Goal: Use online tool/utility: Utilize a website feature to perform a specific function

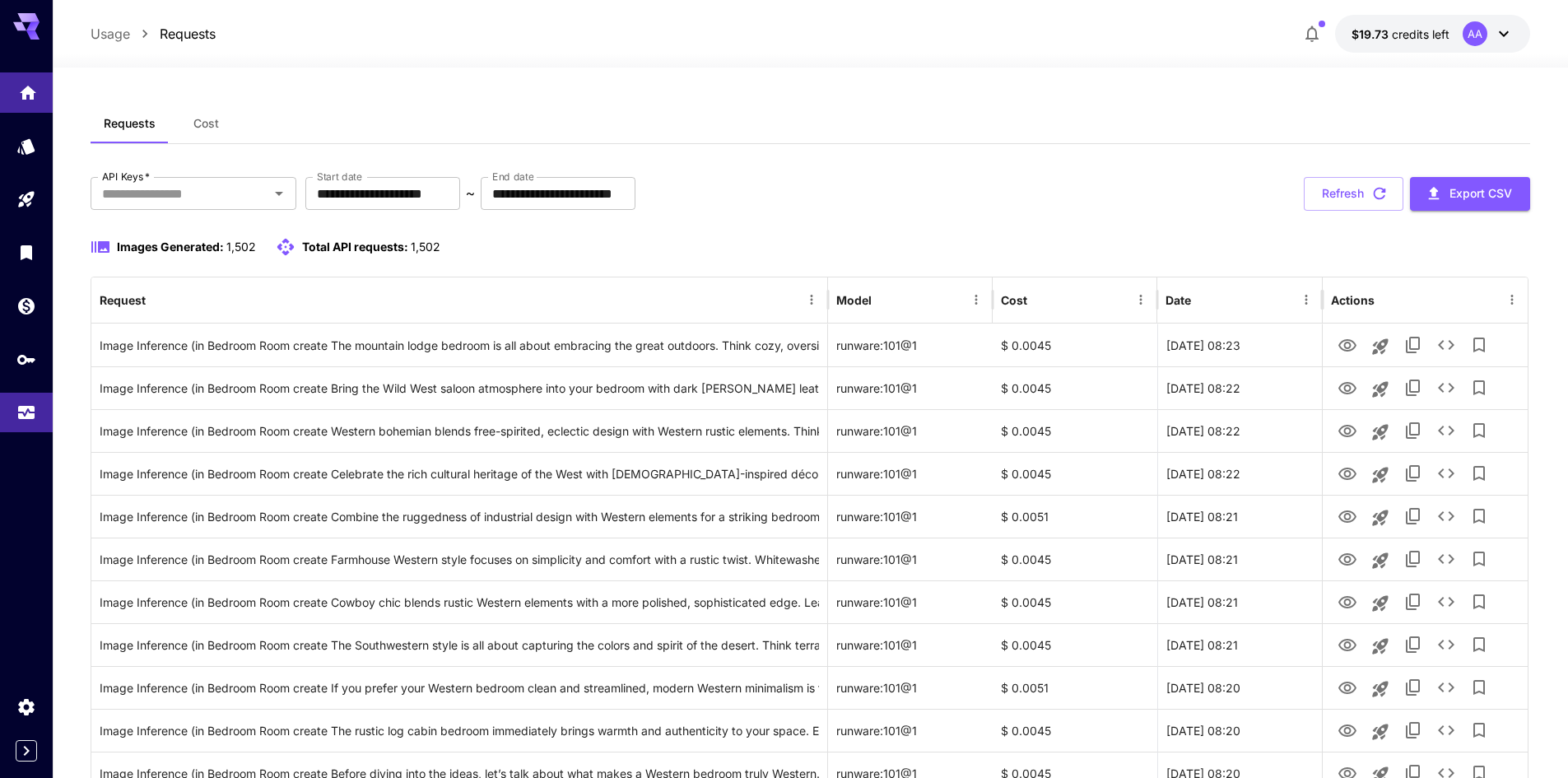
click at [41, 90] on link at bounding box center [26, 92] width 52 height 40
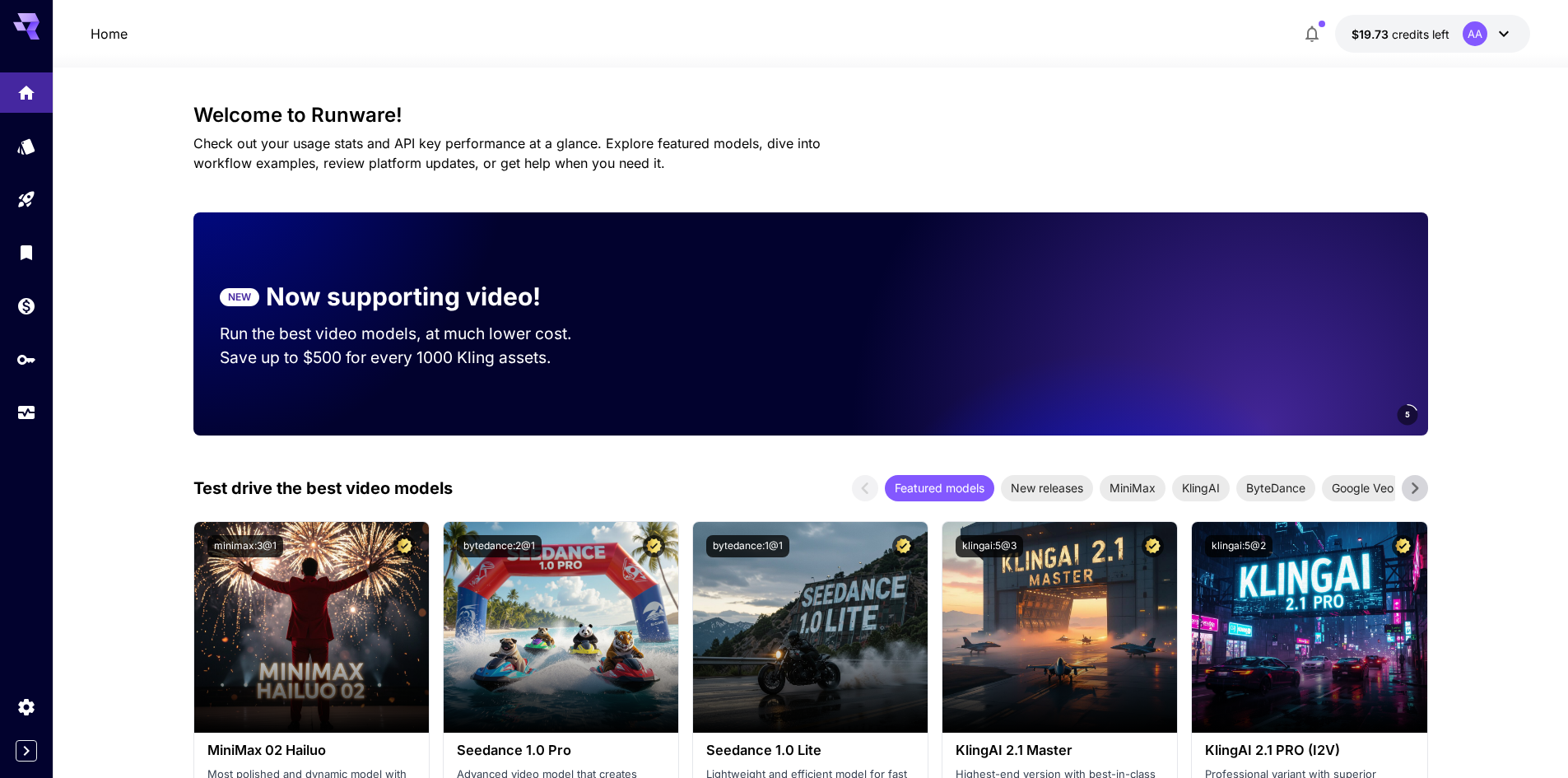
drag, startPoint x: 699, startPoint y: 220, endPoint x: 151, endPoint y: 129, distance: 555.5
drag, startPoint x: 147, startPoint y: 180, endPoint x: 153, endPoint y: 215, distance: 35.5
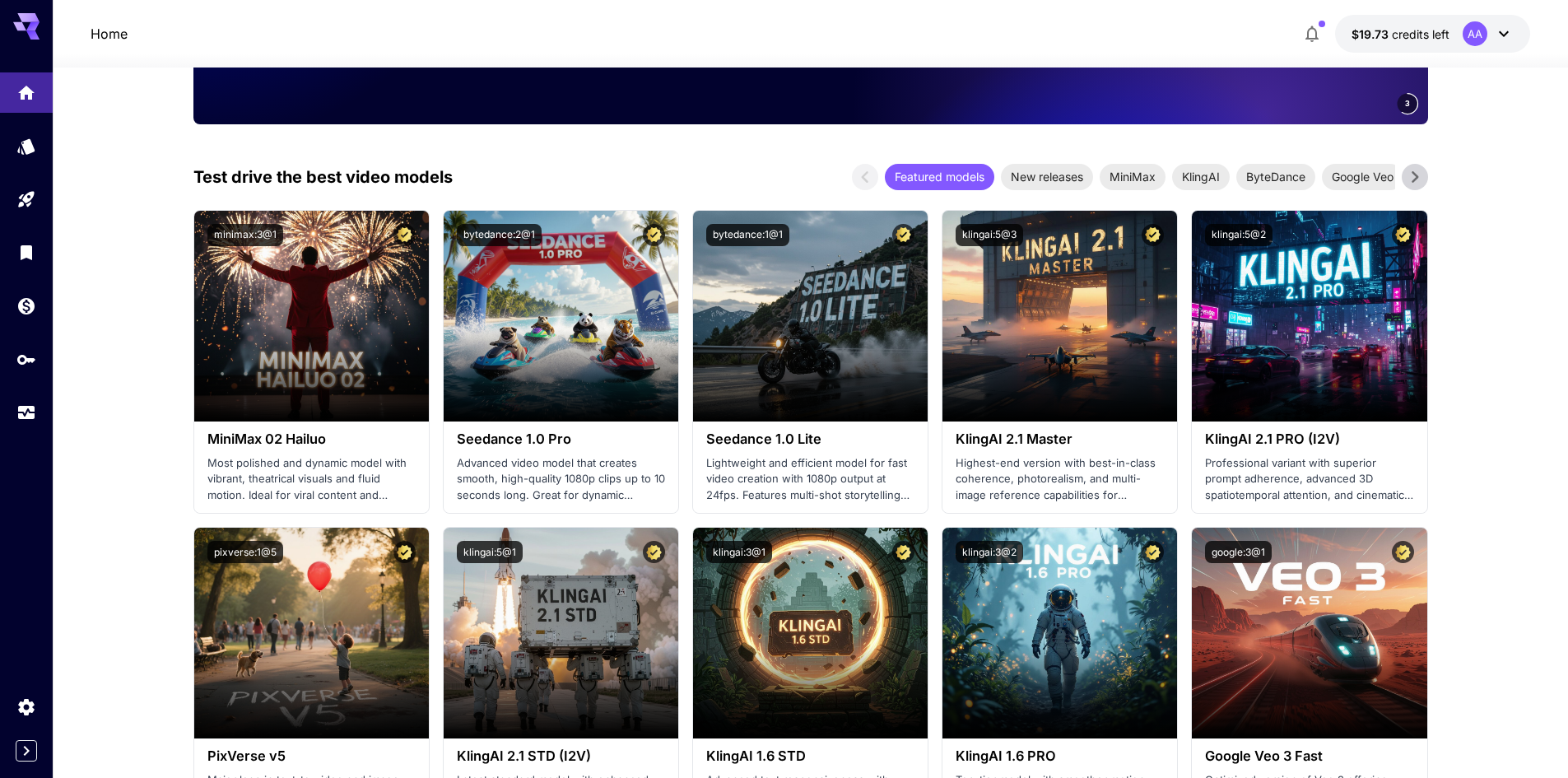
scroll to position [412, 0]
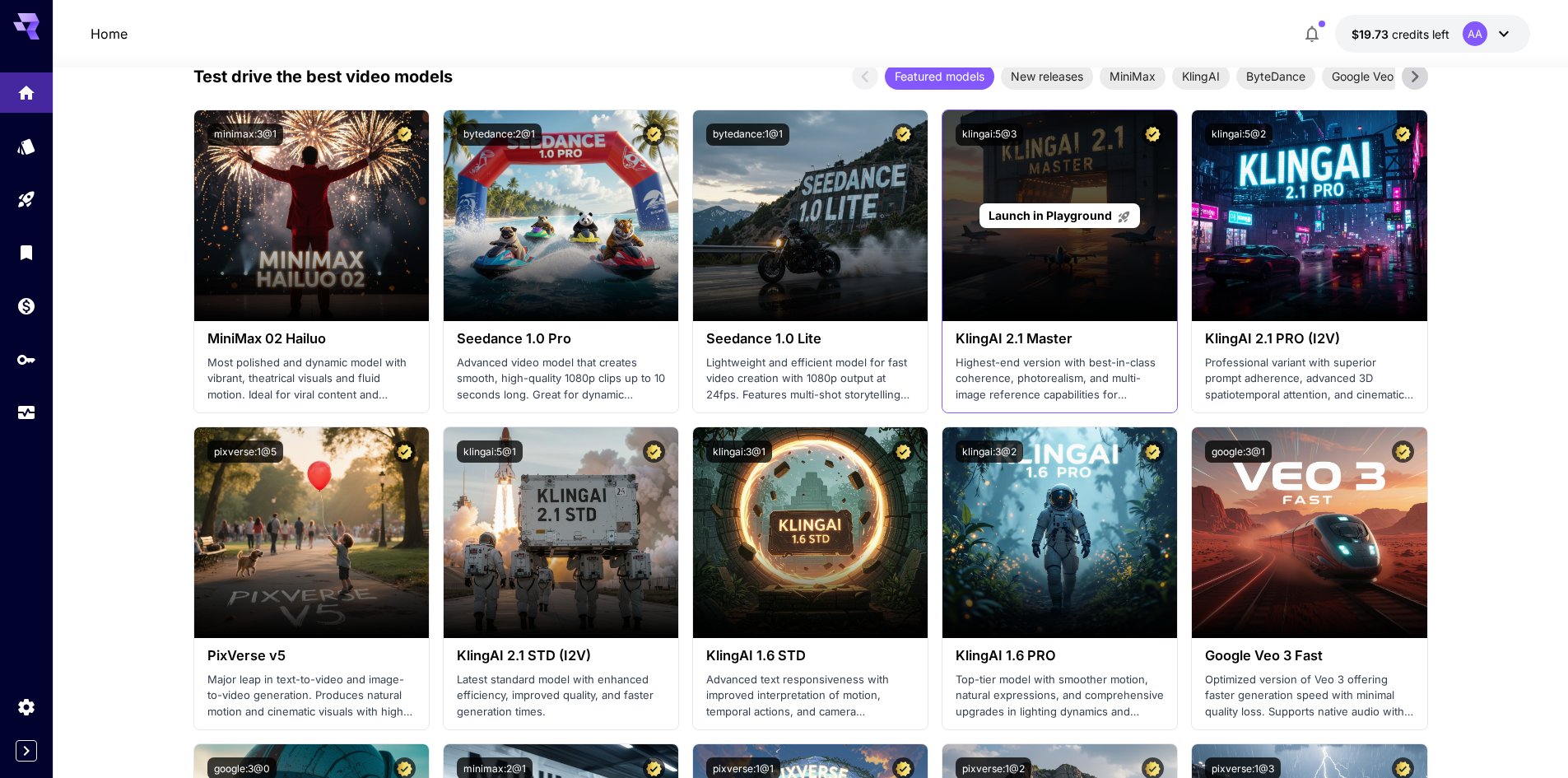
click at [1106, 223] on p "Launch in Playground" at bounding box center [1060, 215] width 142 height 17
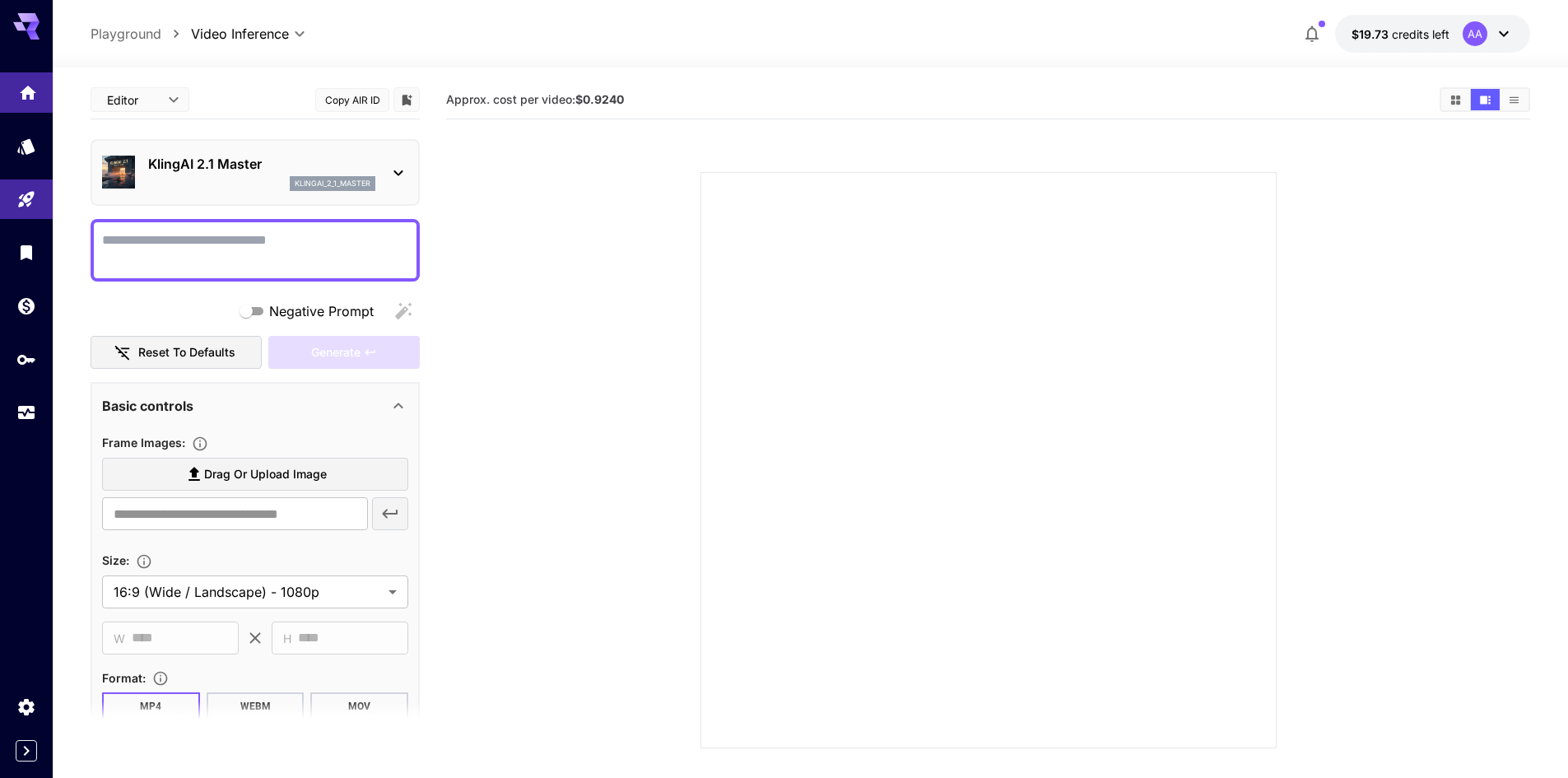
click at [18, 92] on icon "Home" at bounding box center [27, 88] width 20 height 20
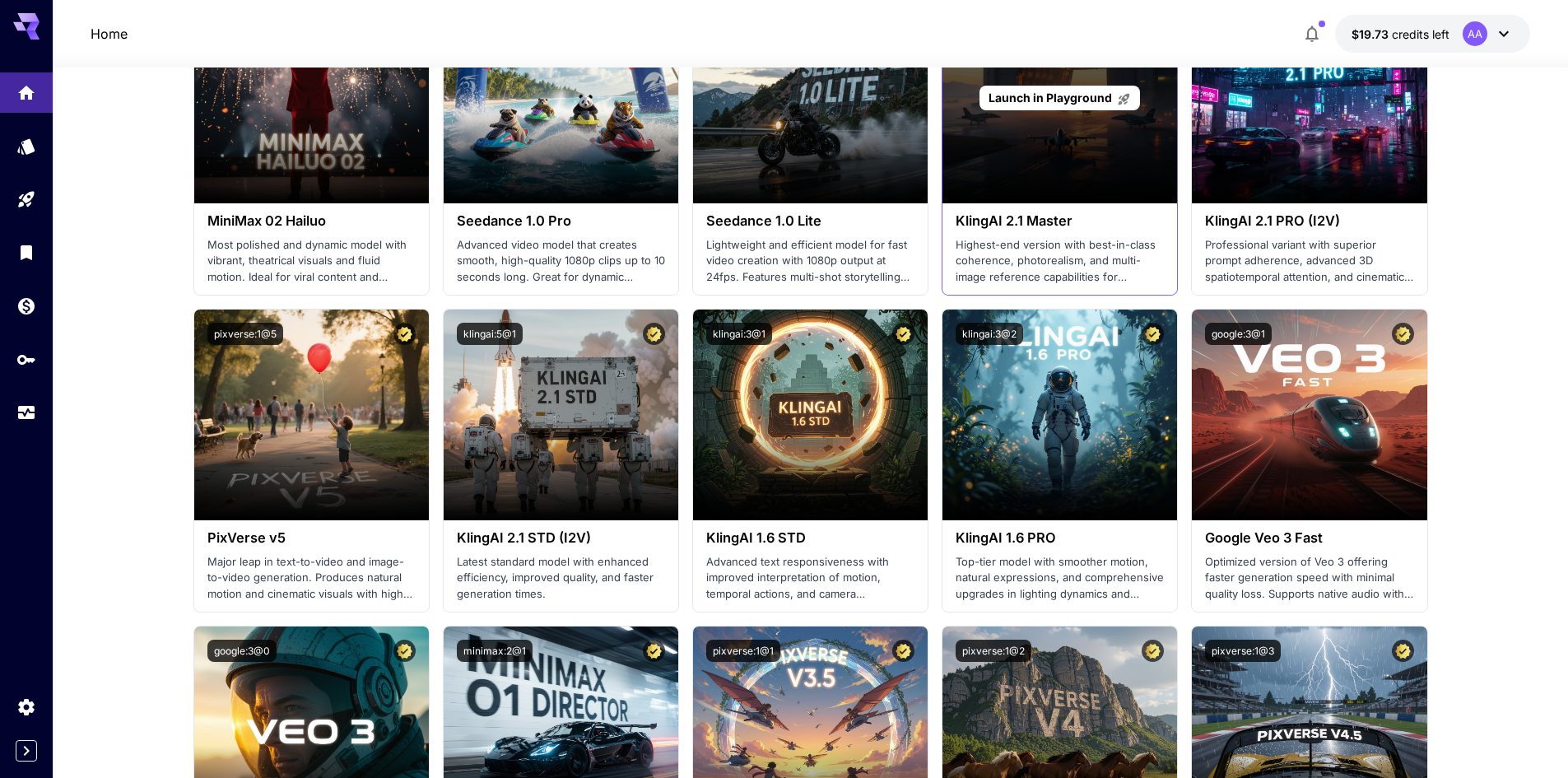
scroll to position [741, 0]
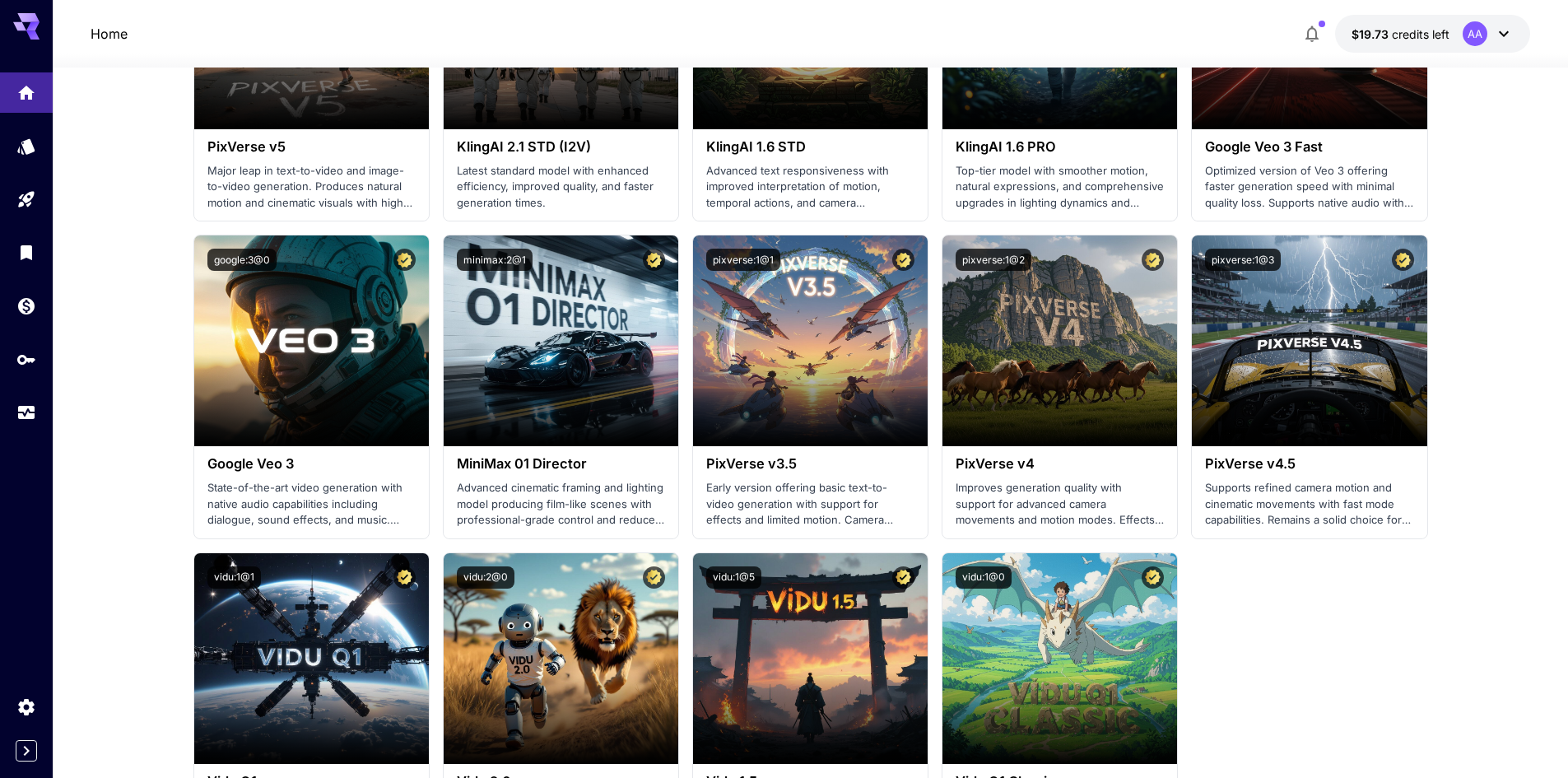
scroll to position [905, 0]
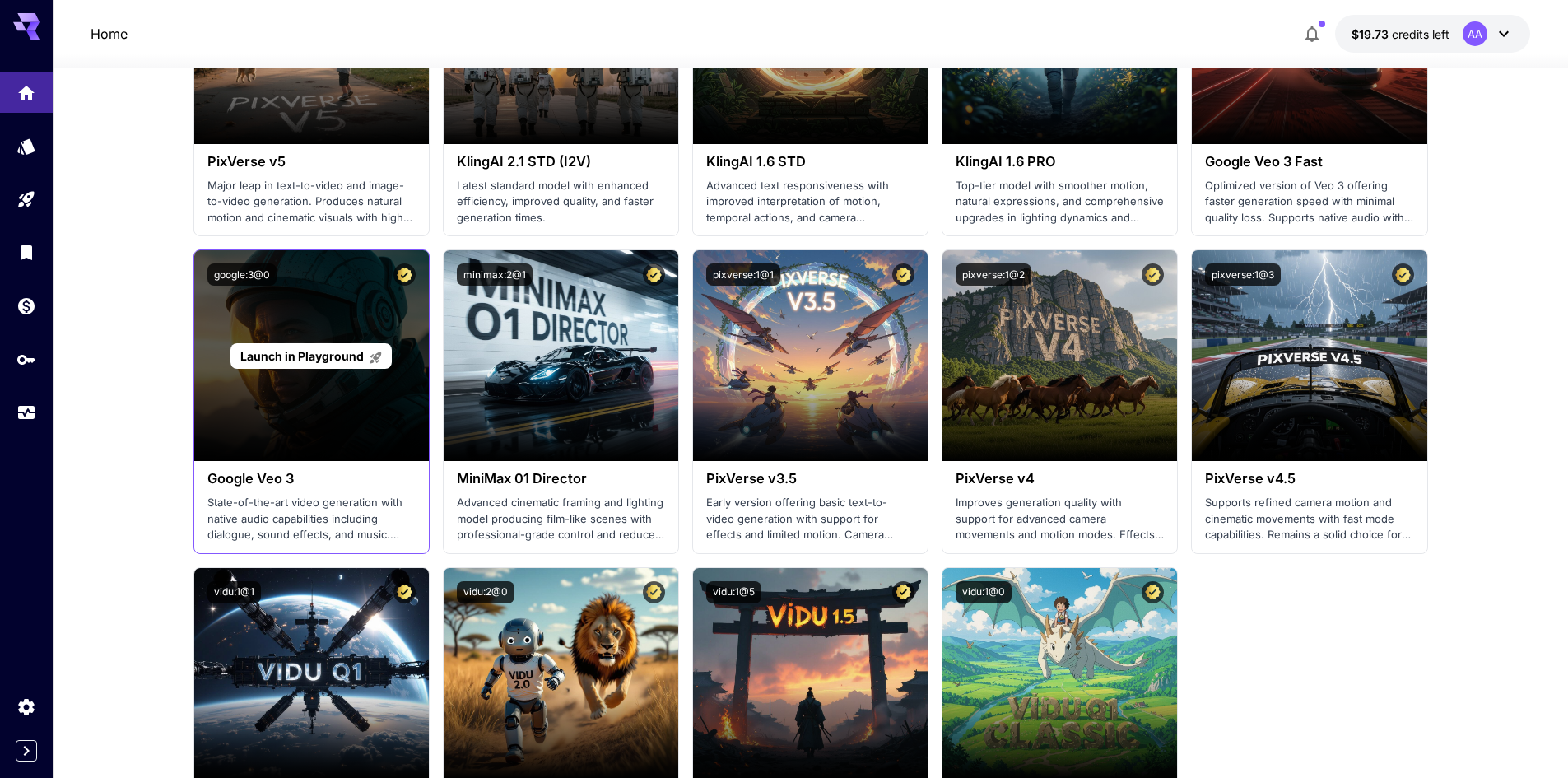
click at [270, 366] on div "Launch in Playground" at bounding box center [310, 356] width 160 height 25
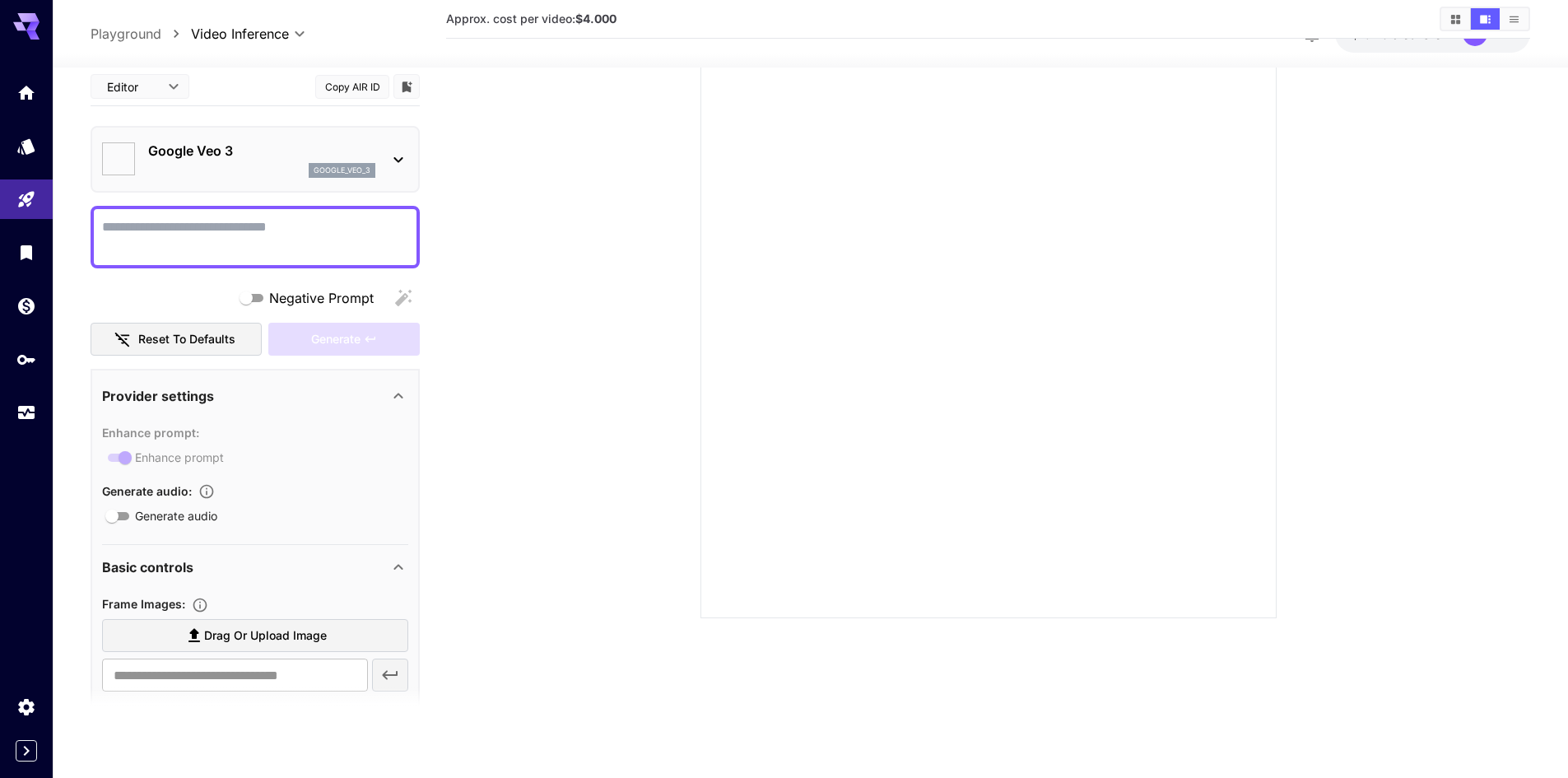
type input "*"
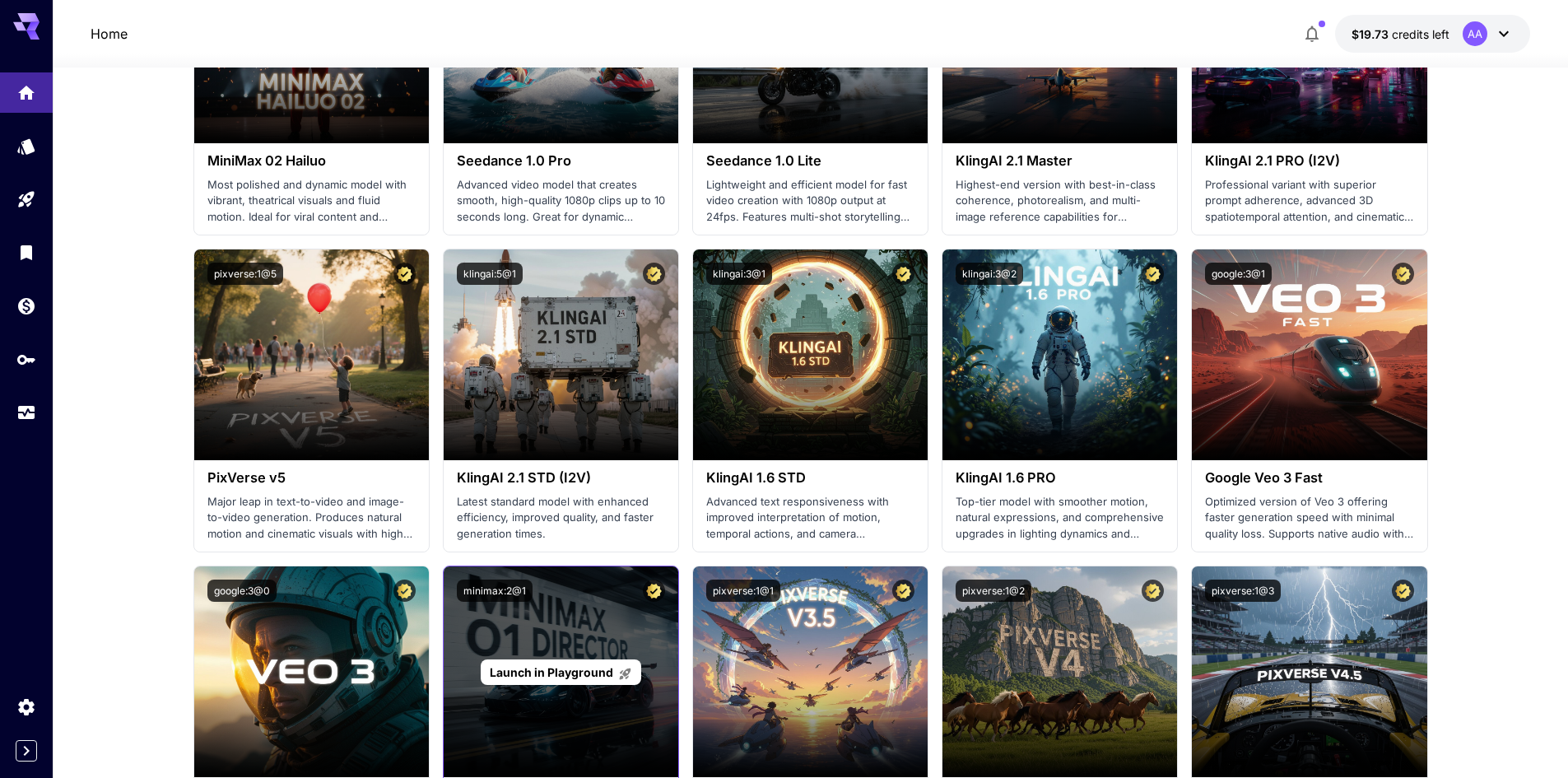
scroll to position [577, 0]
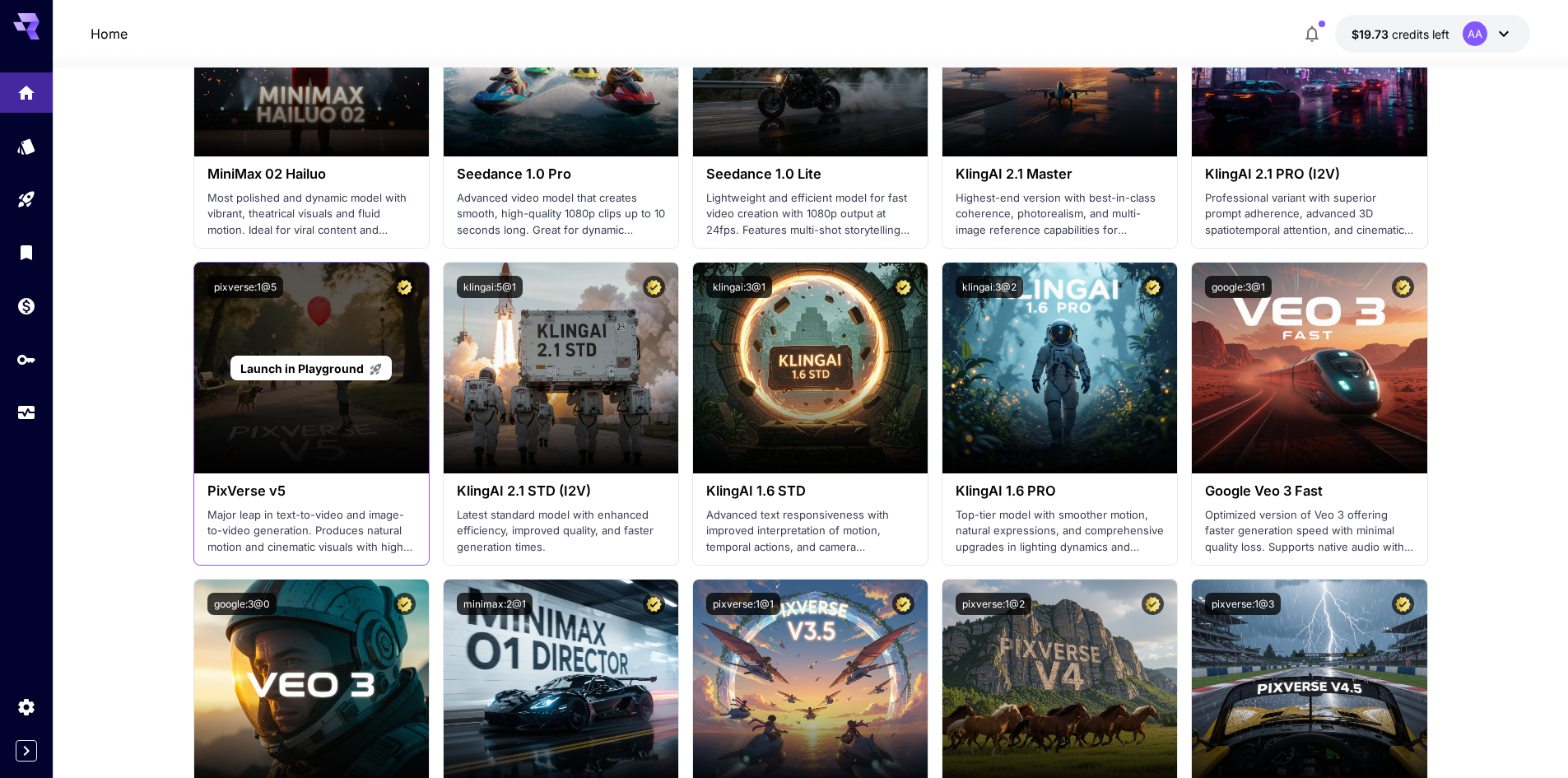
click at [292, 345] on div "Launch in Playground" at bounding box center [312, 368] width 235 height 211
click at [295, 363] on span "Launch in Playground" at bounding box center [302, 368] width 124 height 14
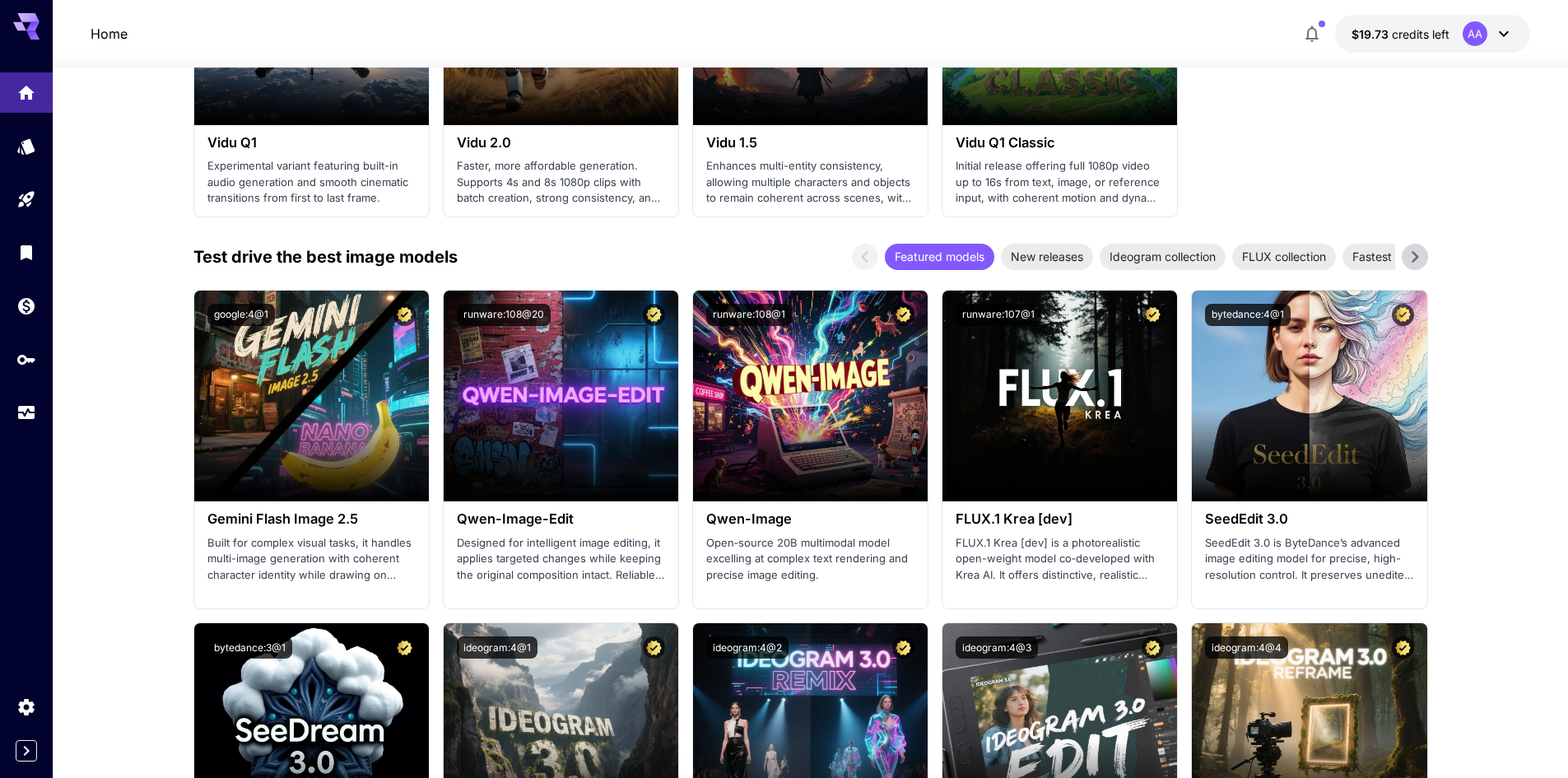
scroll to position [1647, 0]
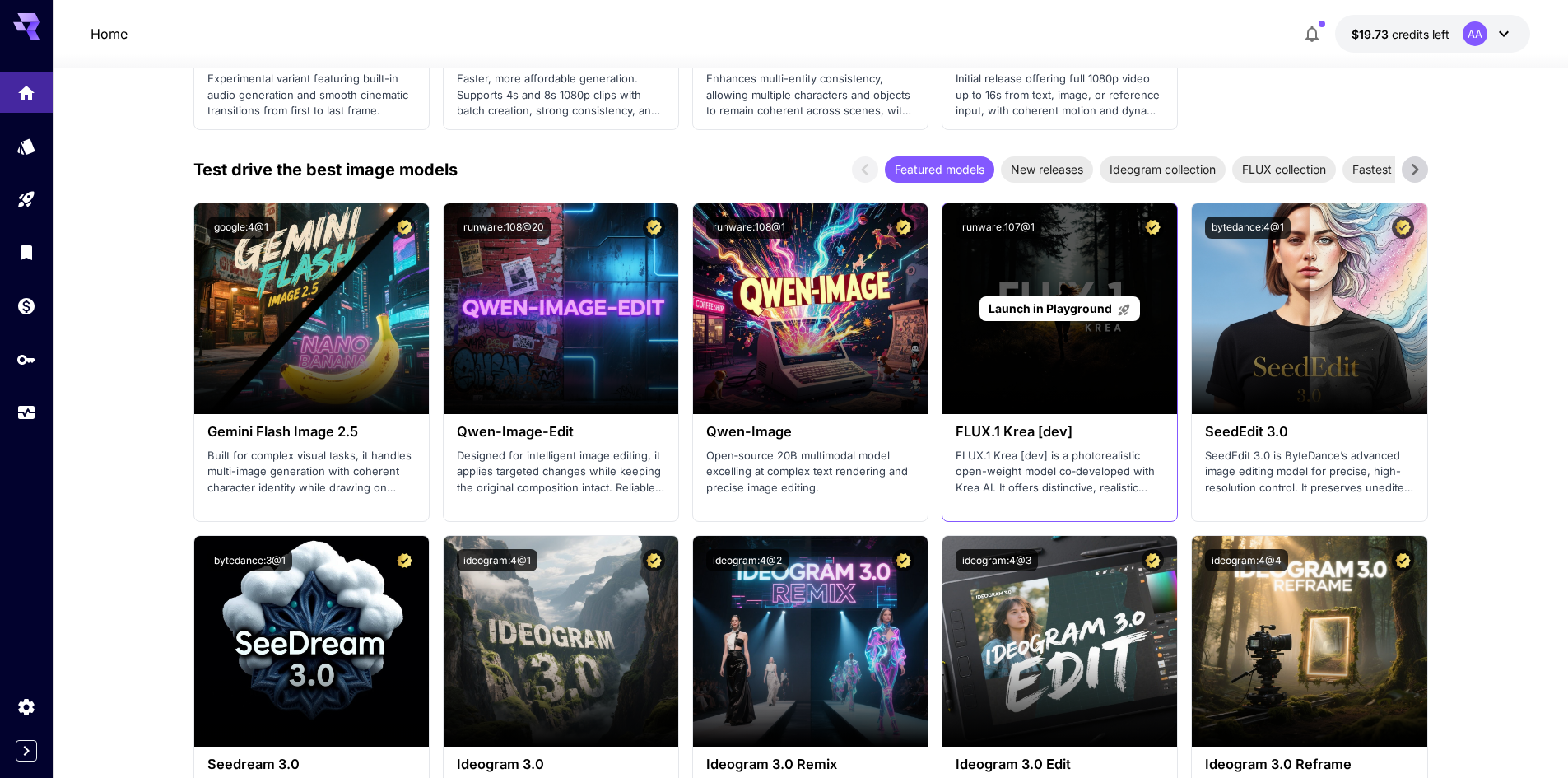
click at [1044, 315] on span "Launch in Playground" at bounding box center [1050, 308] width 124 height 14
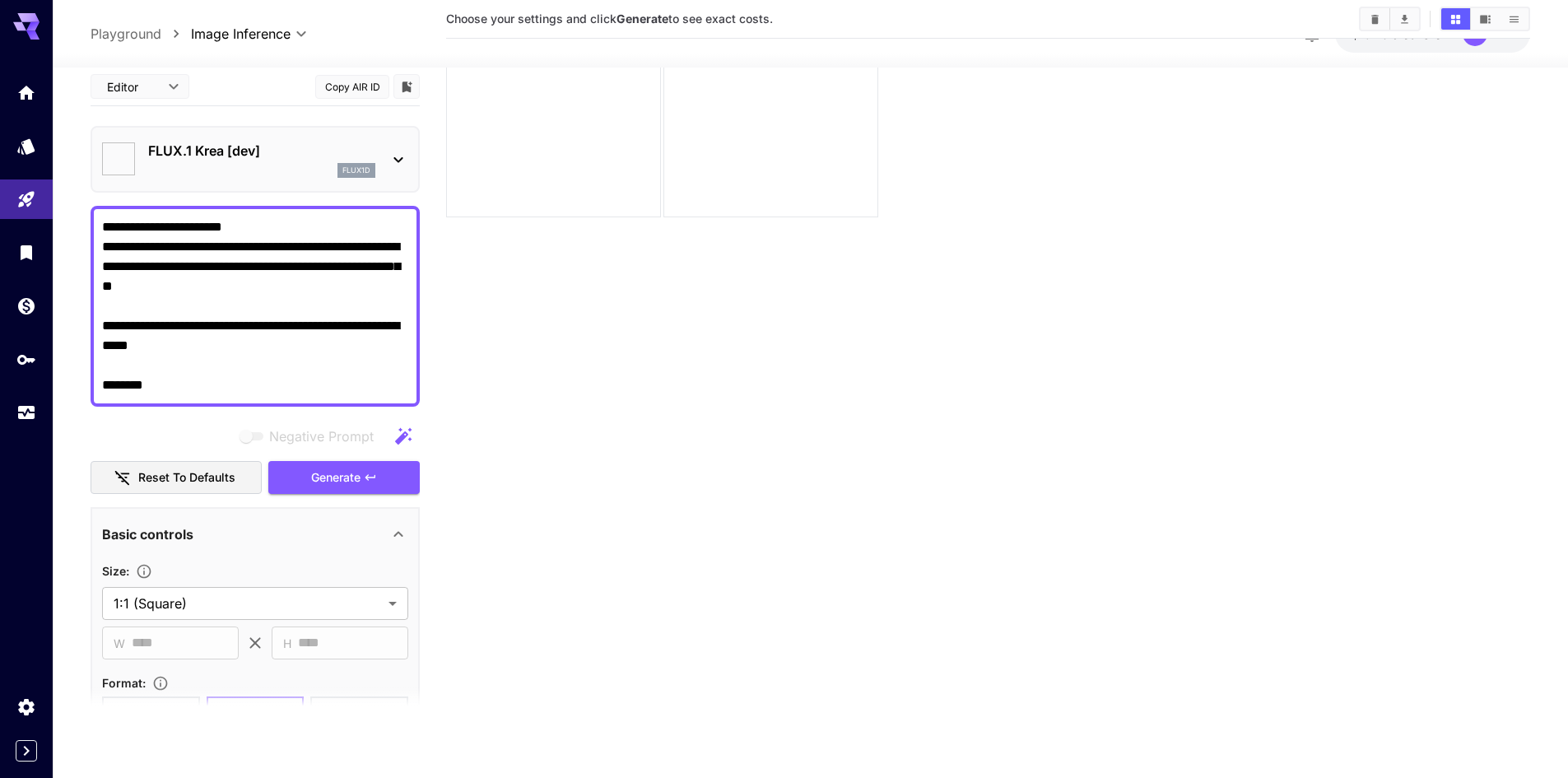
type input "*******"
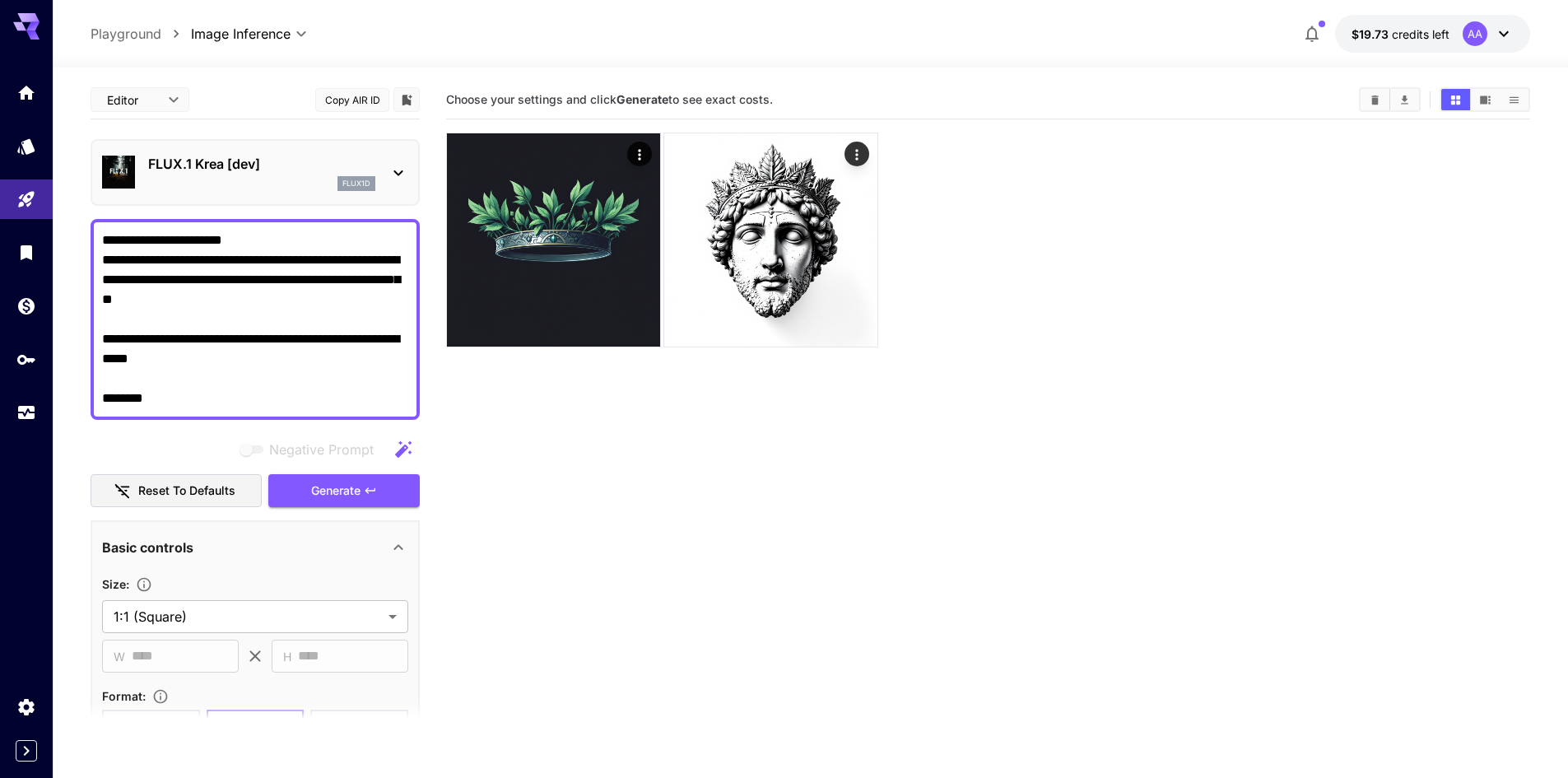
drag, startPoint x: 265, startPoint y: 383, endPoint x: 66, endPoint y: 231, distance: 250.4
click at [66, 231] on section "**********" at bounding box center [810, 488] width 1516 height 841
click at [154, 297] on textarea "**********" at bounding box center [255, 319] width 306 height 178
click at [166, 356] on textarea "**********" at bounding box center [255, 319] width 306 height 178
drag, startPoint x: 181, startPoint y: 403, endPoint x: 80, endPoint y: 228, distance: 202.1
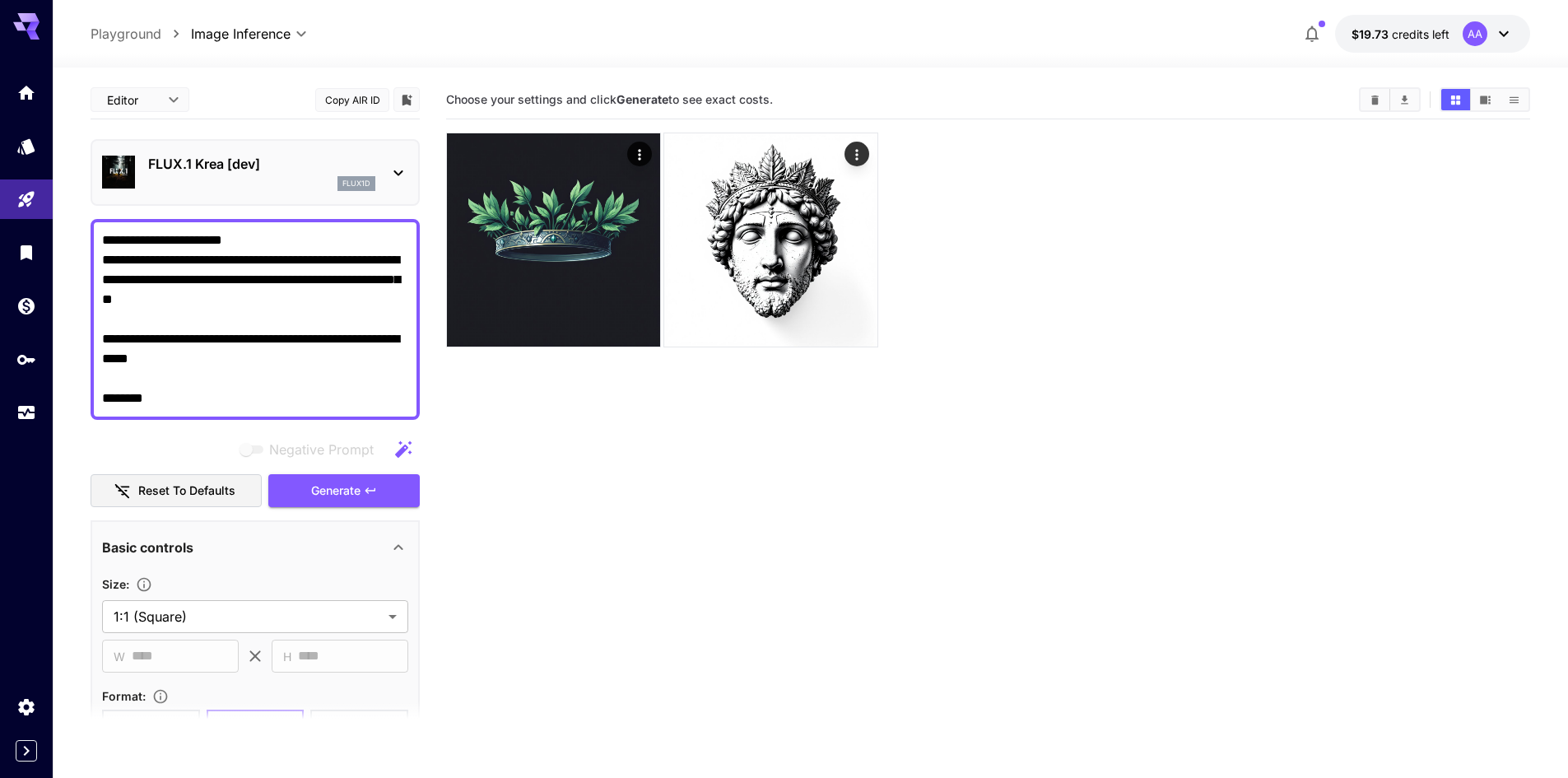
click at [80, 228] on section "**********" at bounding box center [810, 488] width 1516 height 841
click at [197, 349] on textarea "**********" at bounding box center [255, 319] width 306 height 178
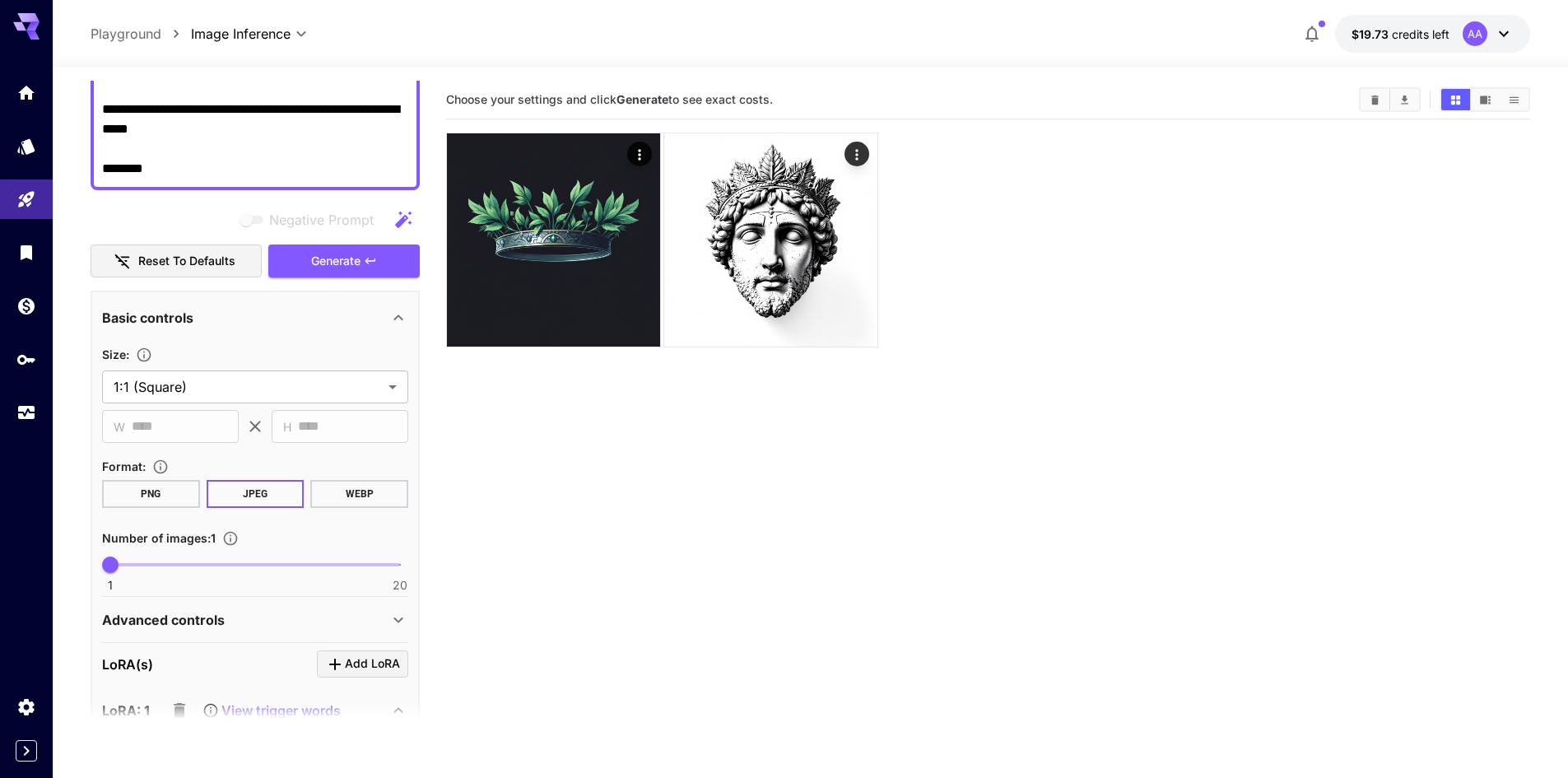
scroll to position [247, 0]
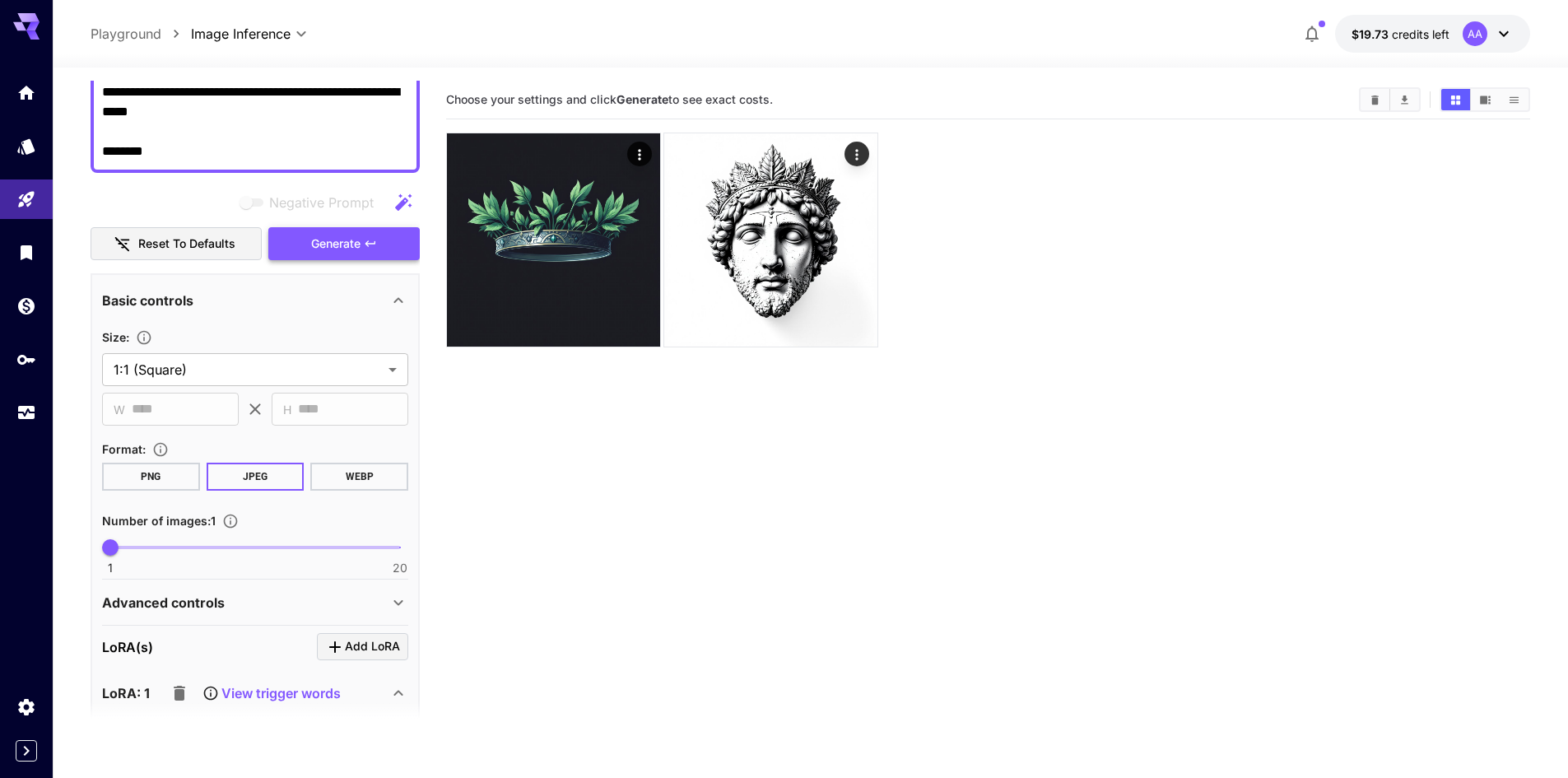
click at [365, 242] on icon "button" at bounding box center [371, 243] width 13 height 13
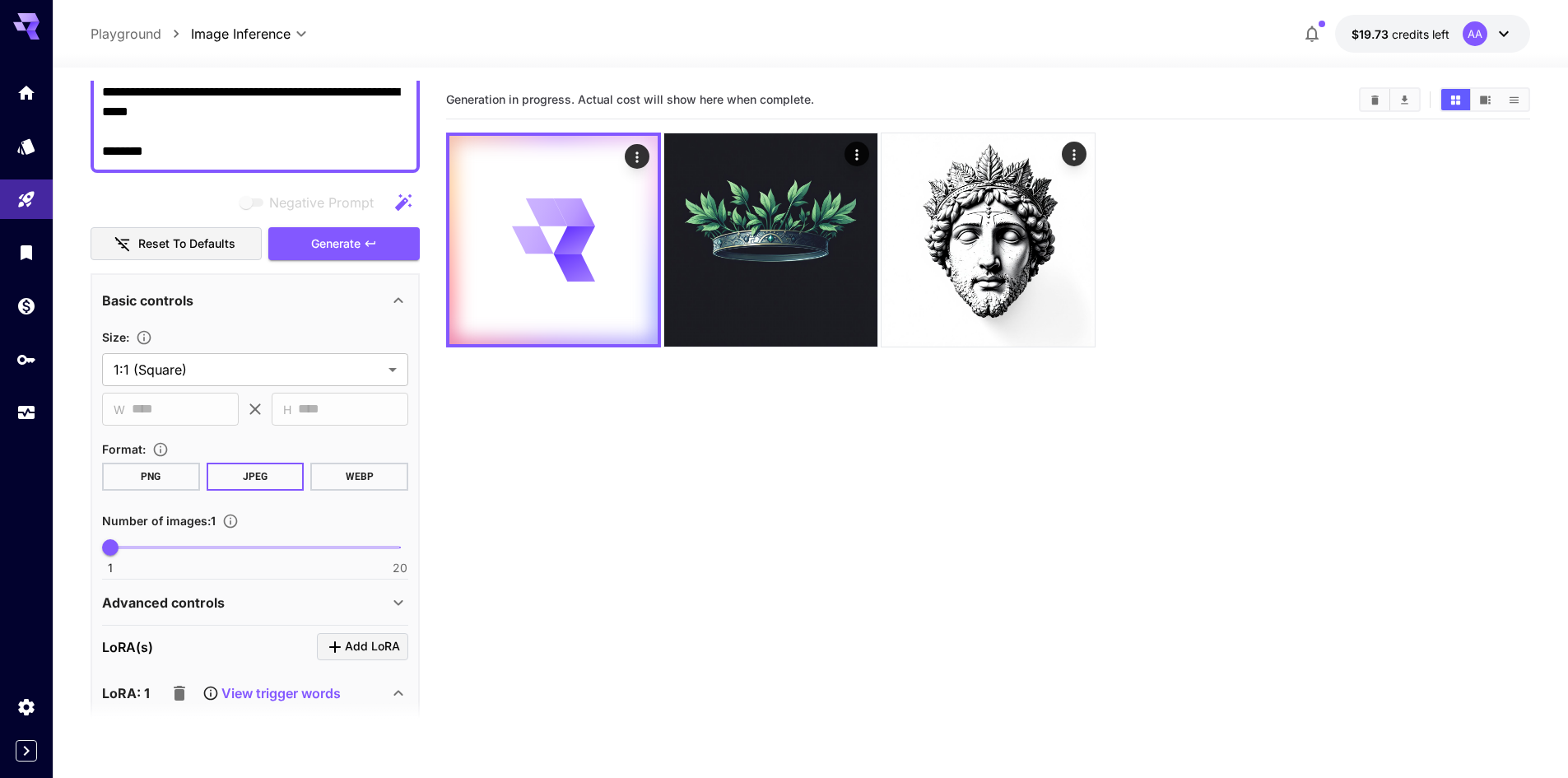
drag, startPoint x: 1304, startPoint y: 210, endPoint x: 1271, endPoint y: 211, distance: 33.0
click at [1303, 210] on div at bounding box center [989, 241] width 1084 height 215
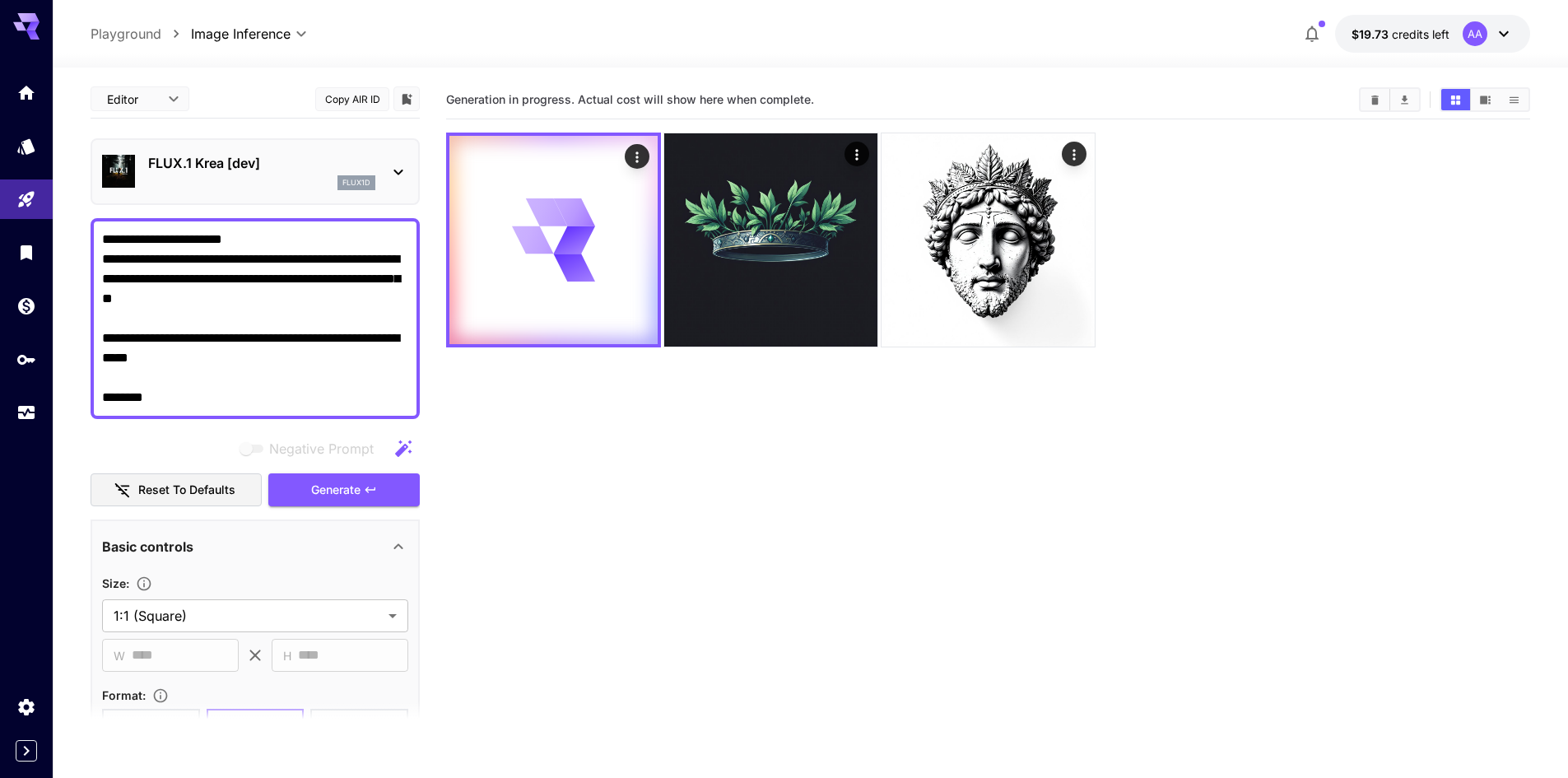
scroll to position [0, 0]
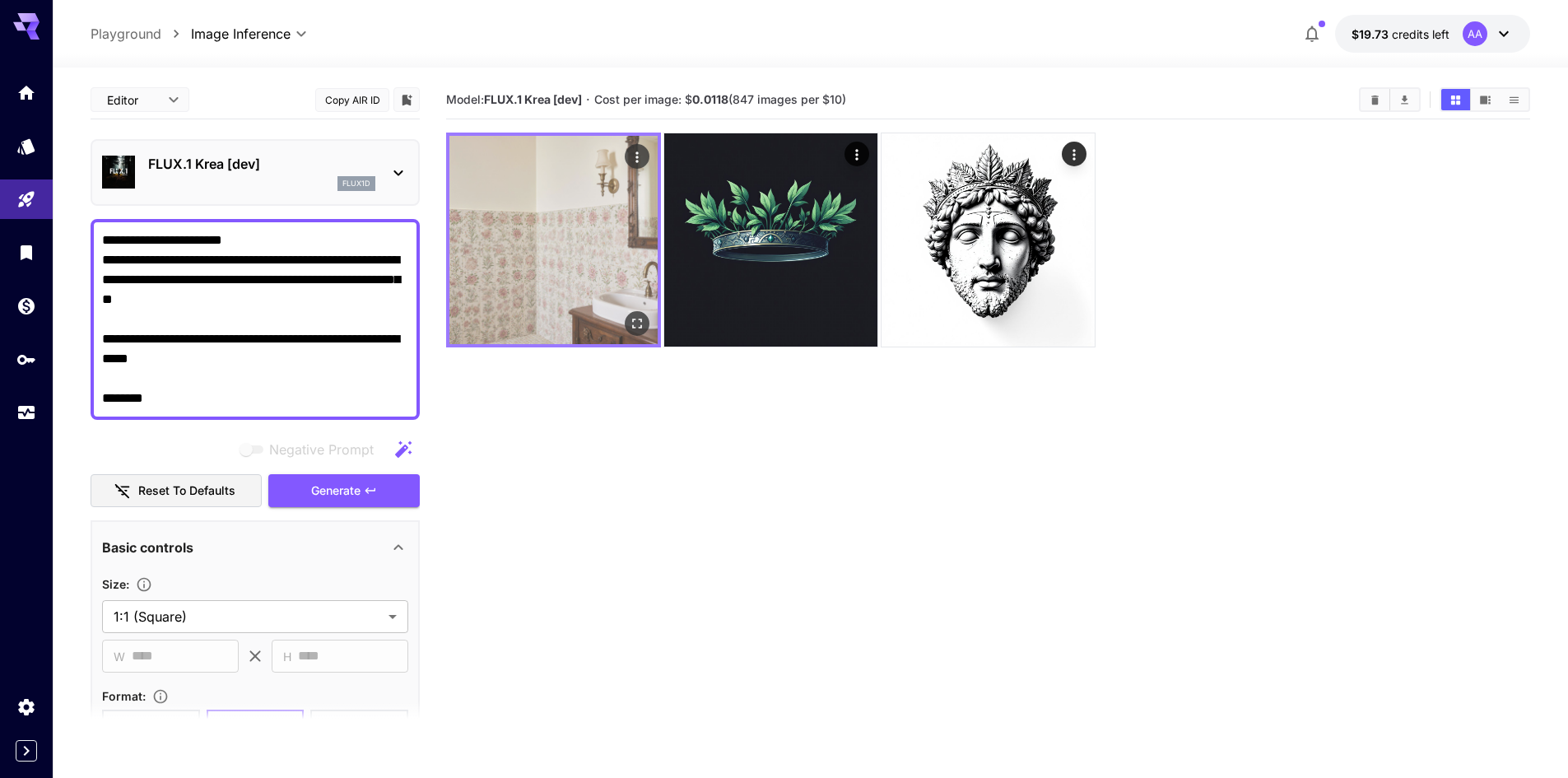
click at [497, 297] on img at bounding box center [553, 240] width 208 height 208
click at [536, 303] on img at bounding box center [553, 240] width 208 height 208
click at [632, 321] on icon "Open in fullscreen" at bounding box center [637, 323] width 10 height 10
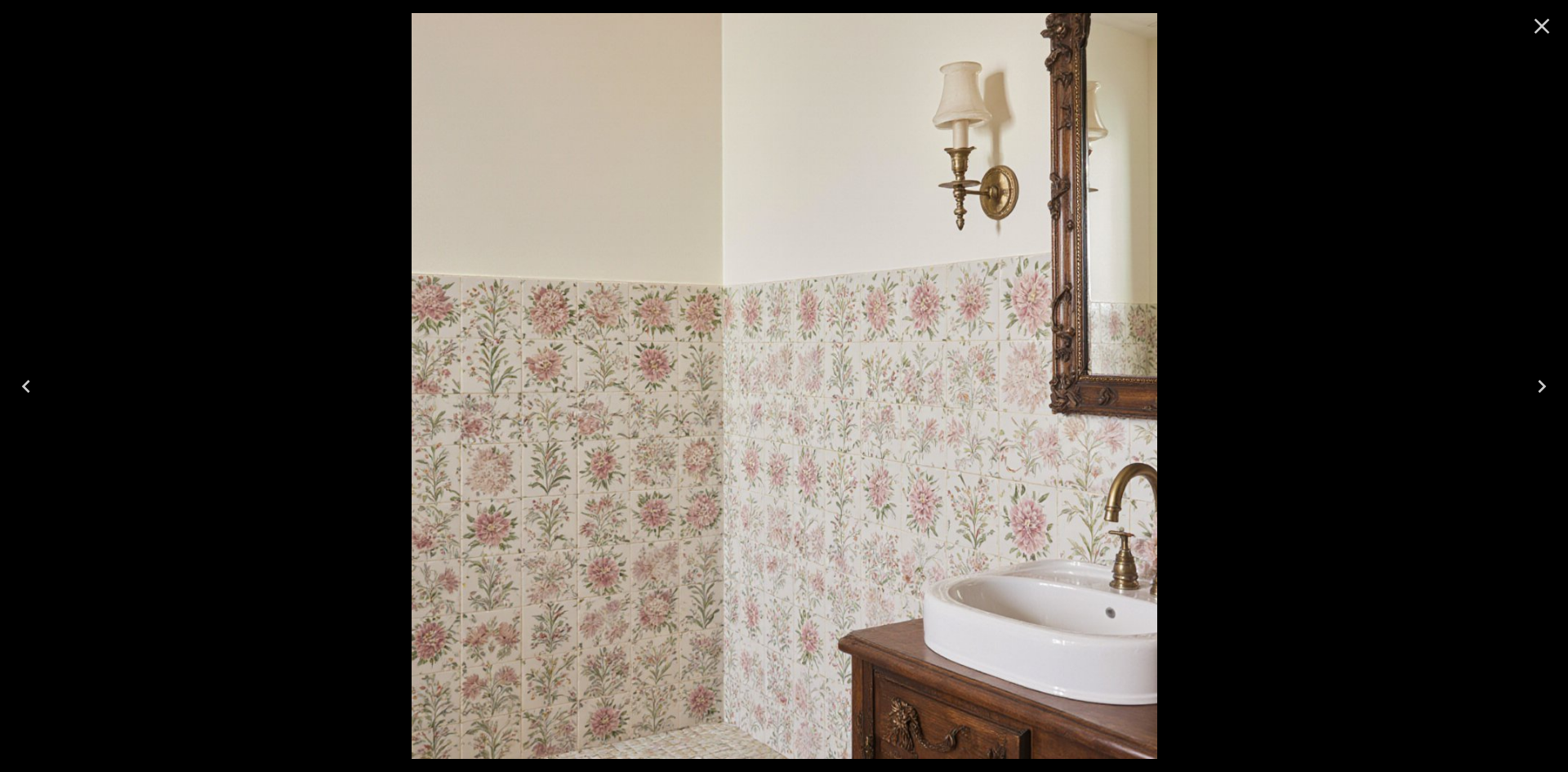
click at [1537, 33] on icon "Close" at bounding box center [1542, 26] width 26 height 26
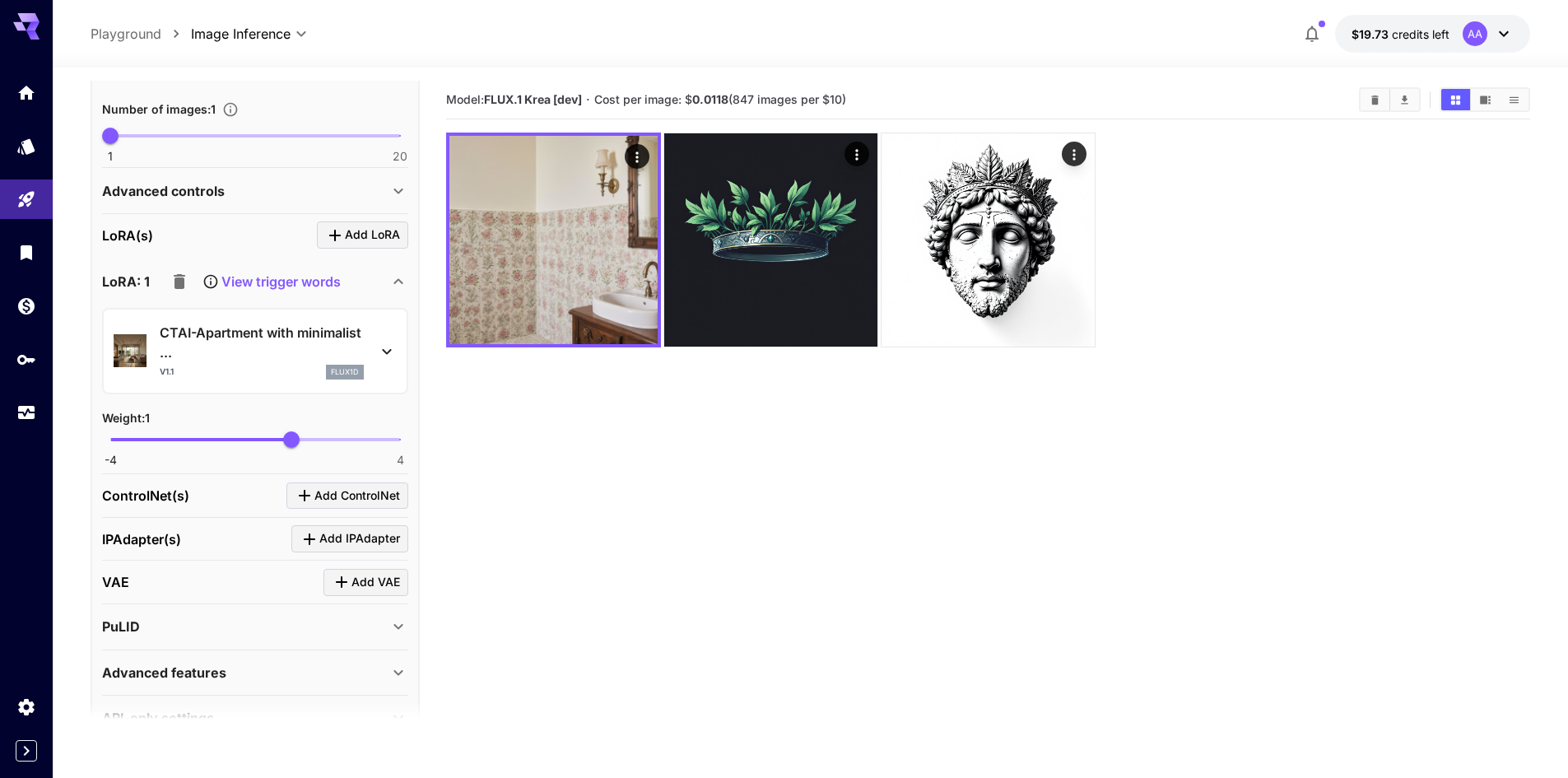
scroll to position [699, 0]
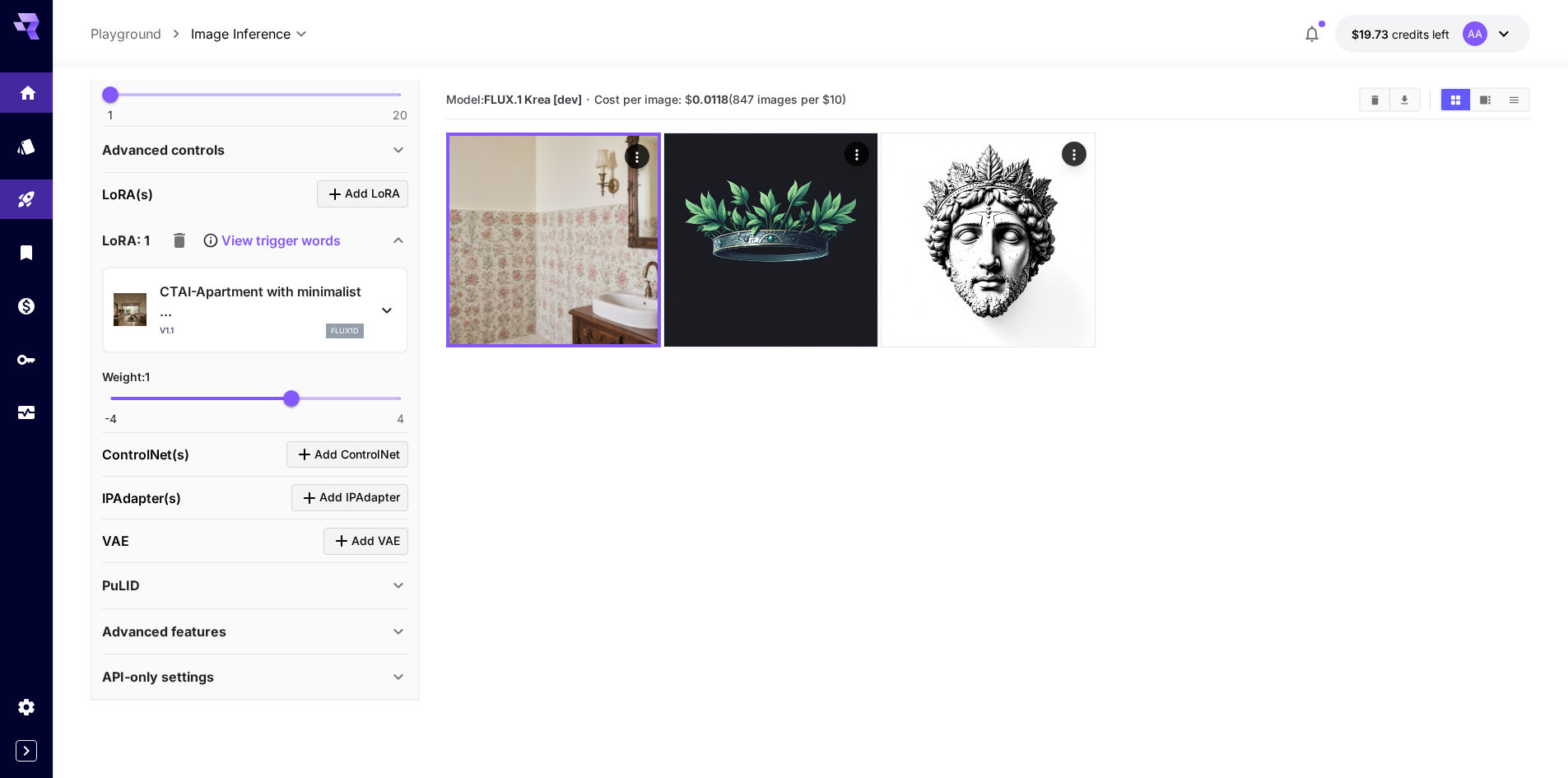
click at [18, 81] on icon "Home" at bounding box center [27, 88] width 20 height 20
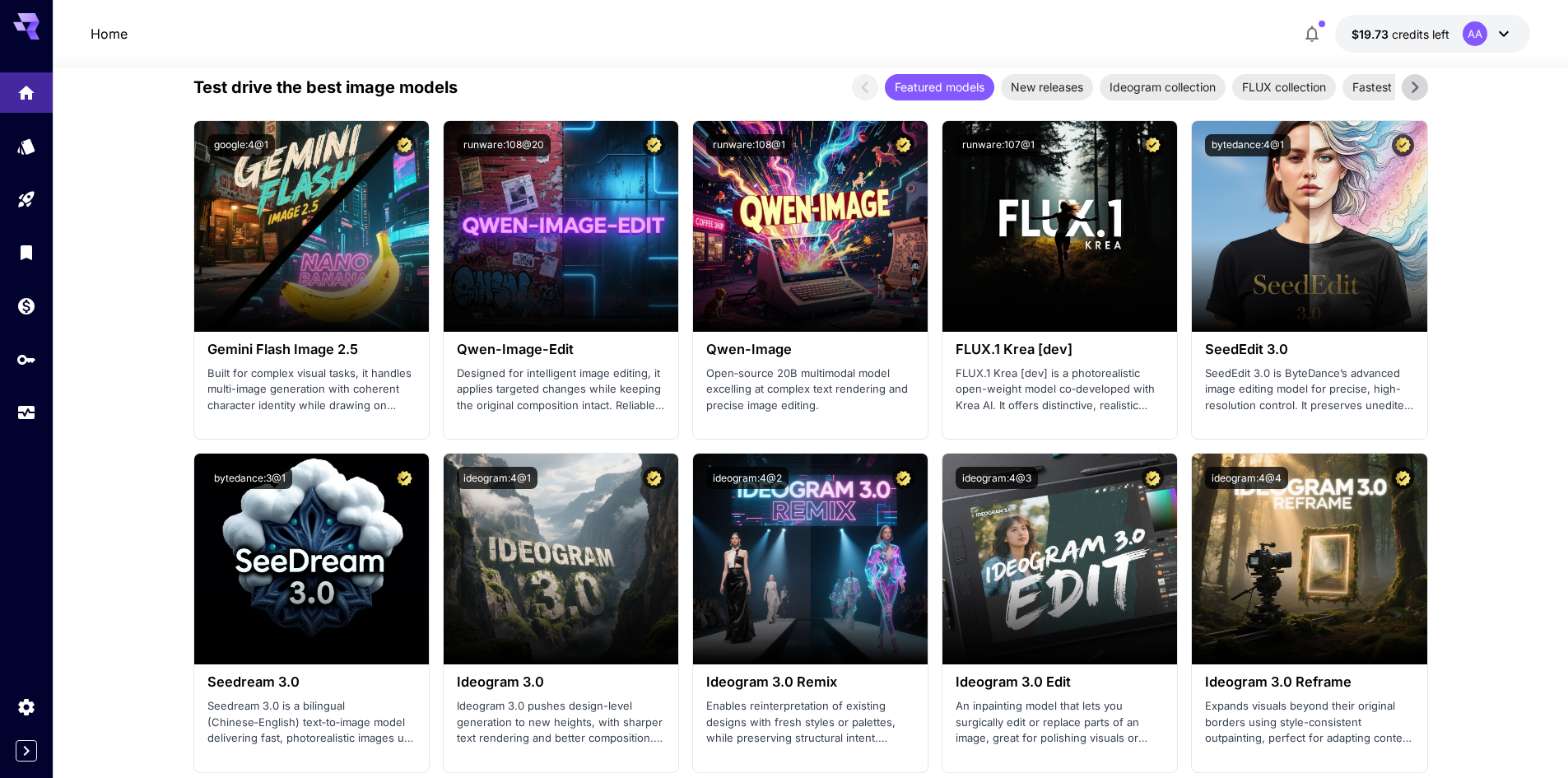
scroll to position [1647, 0]
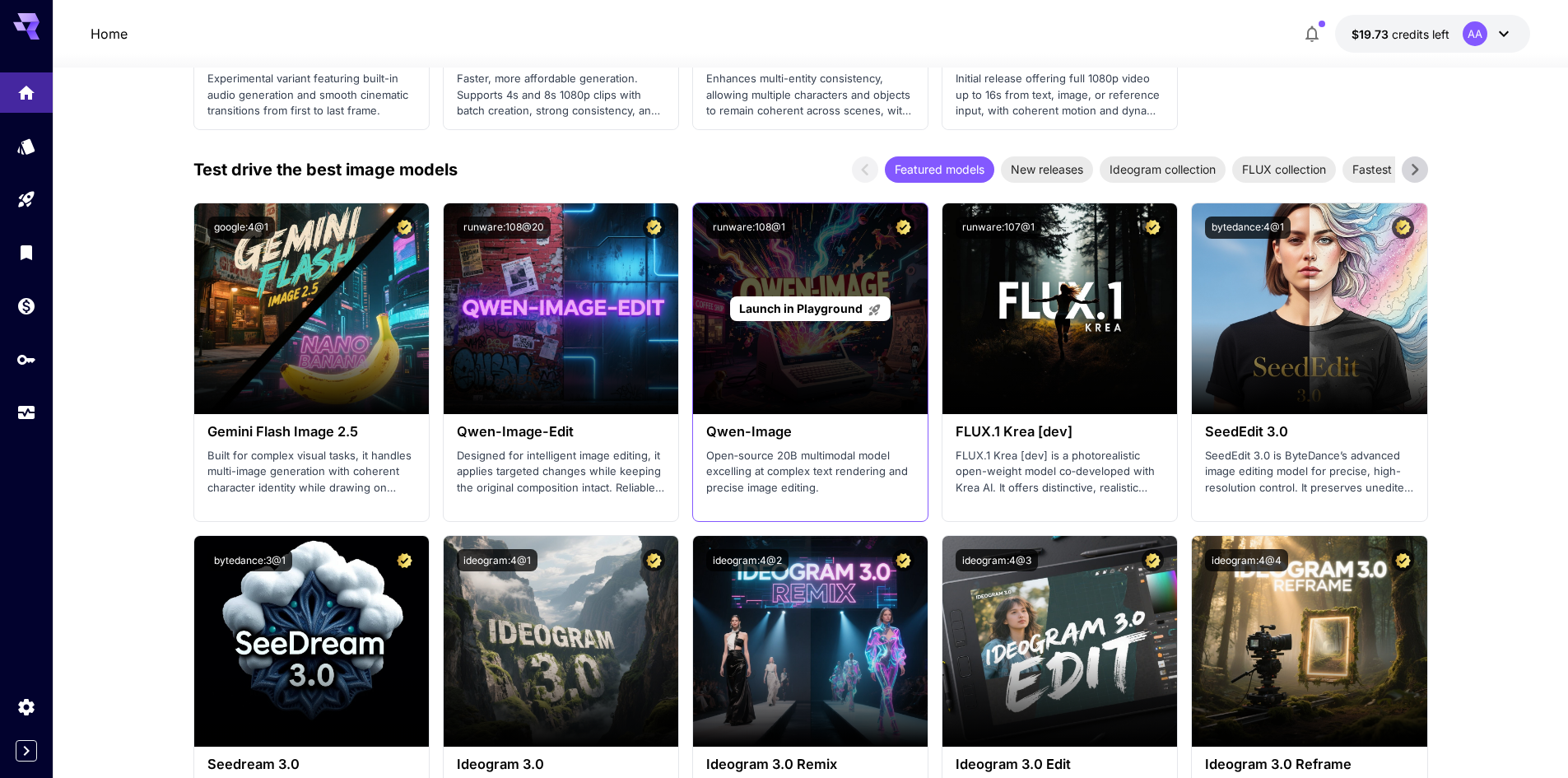
click at [828, 316] on p "Launch in Playground" at bounding box center [811, 308] width 142 height 17
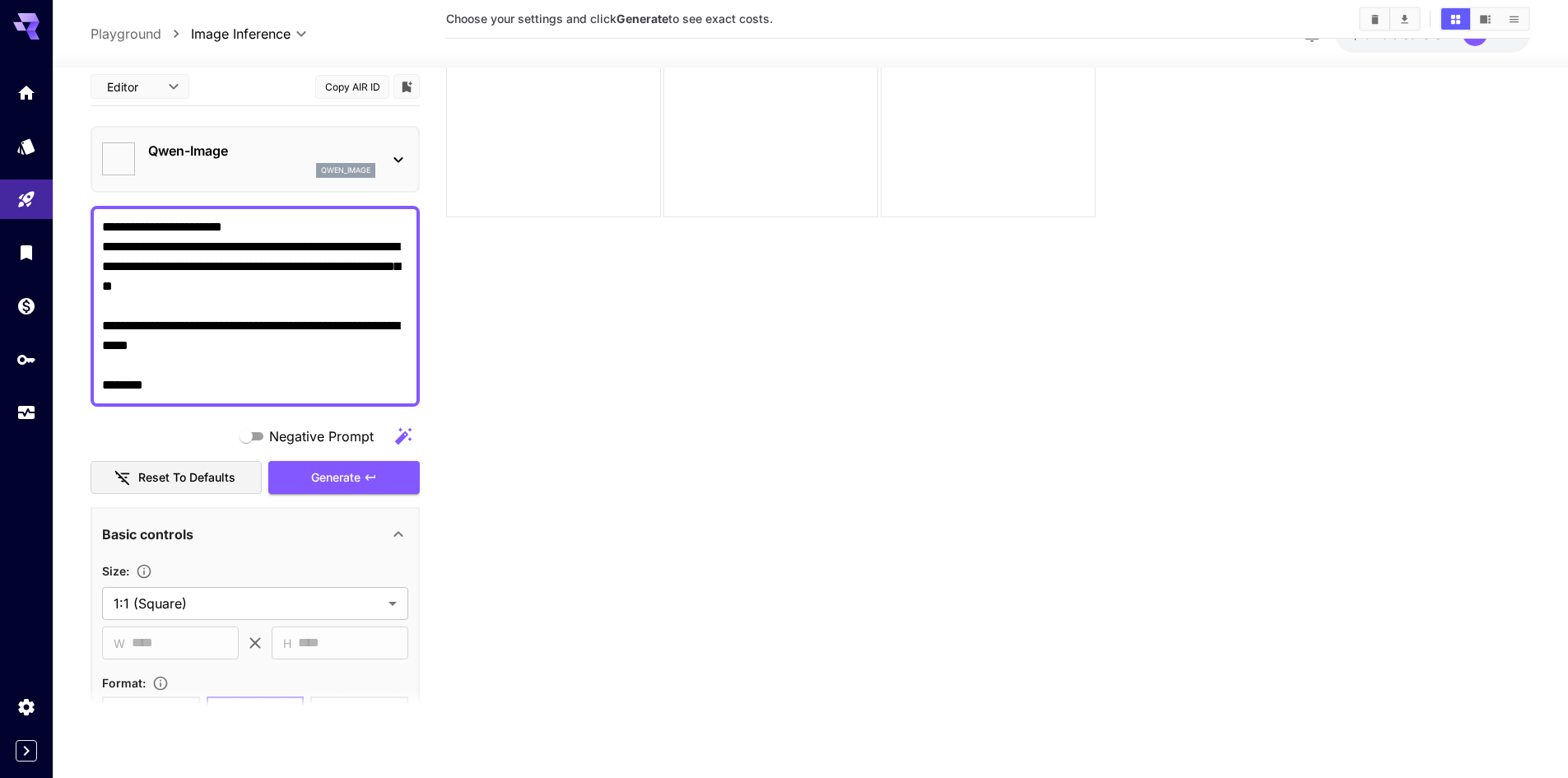
type input "**********"
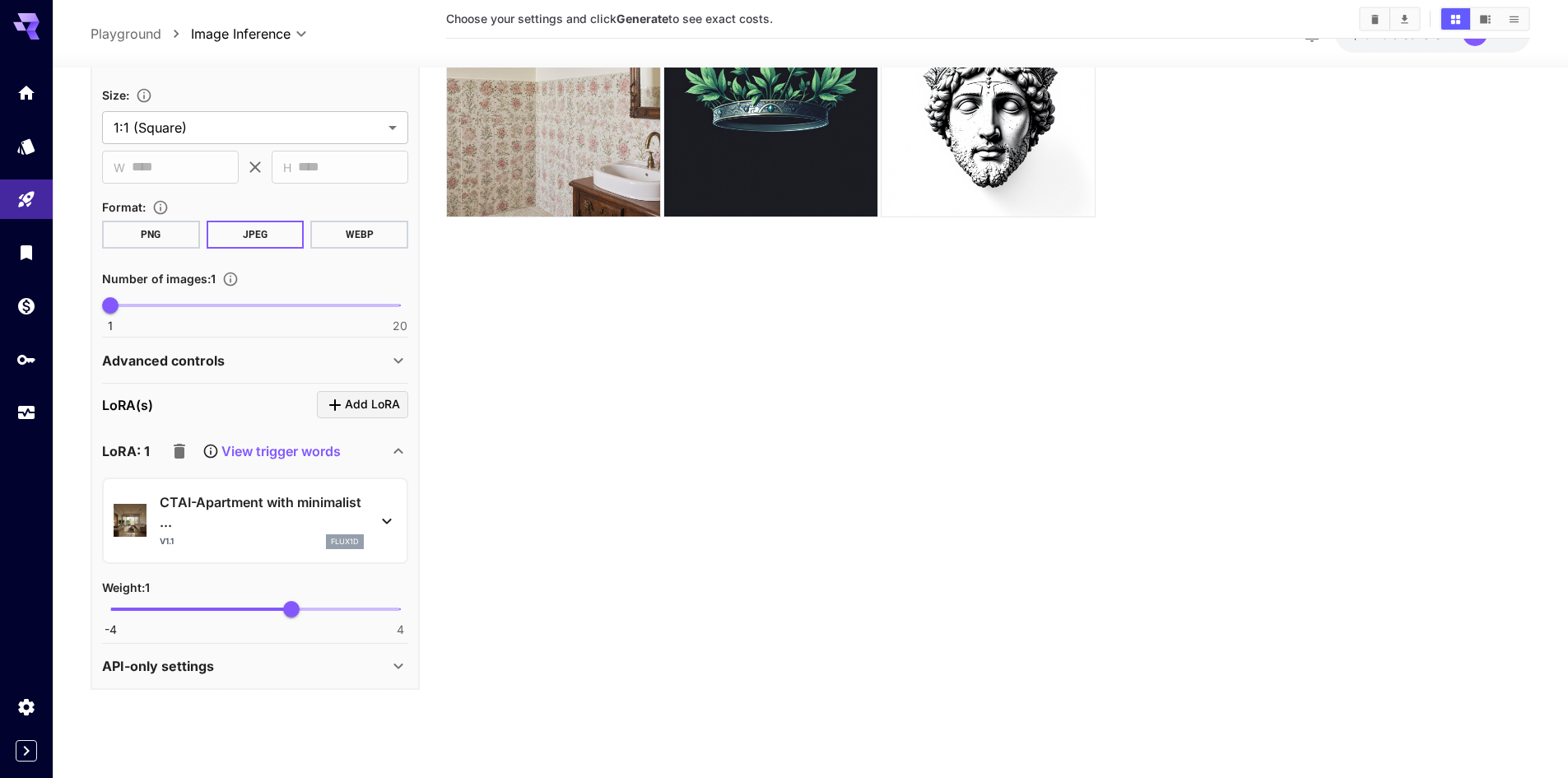
scroll to position [478, 0]
click at [186, 443] on icon "button" at bounding box center [179, 448] width 20 height 20
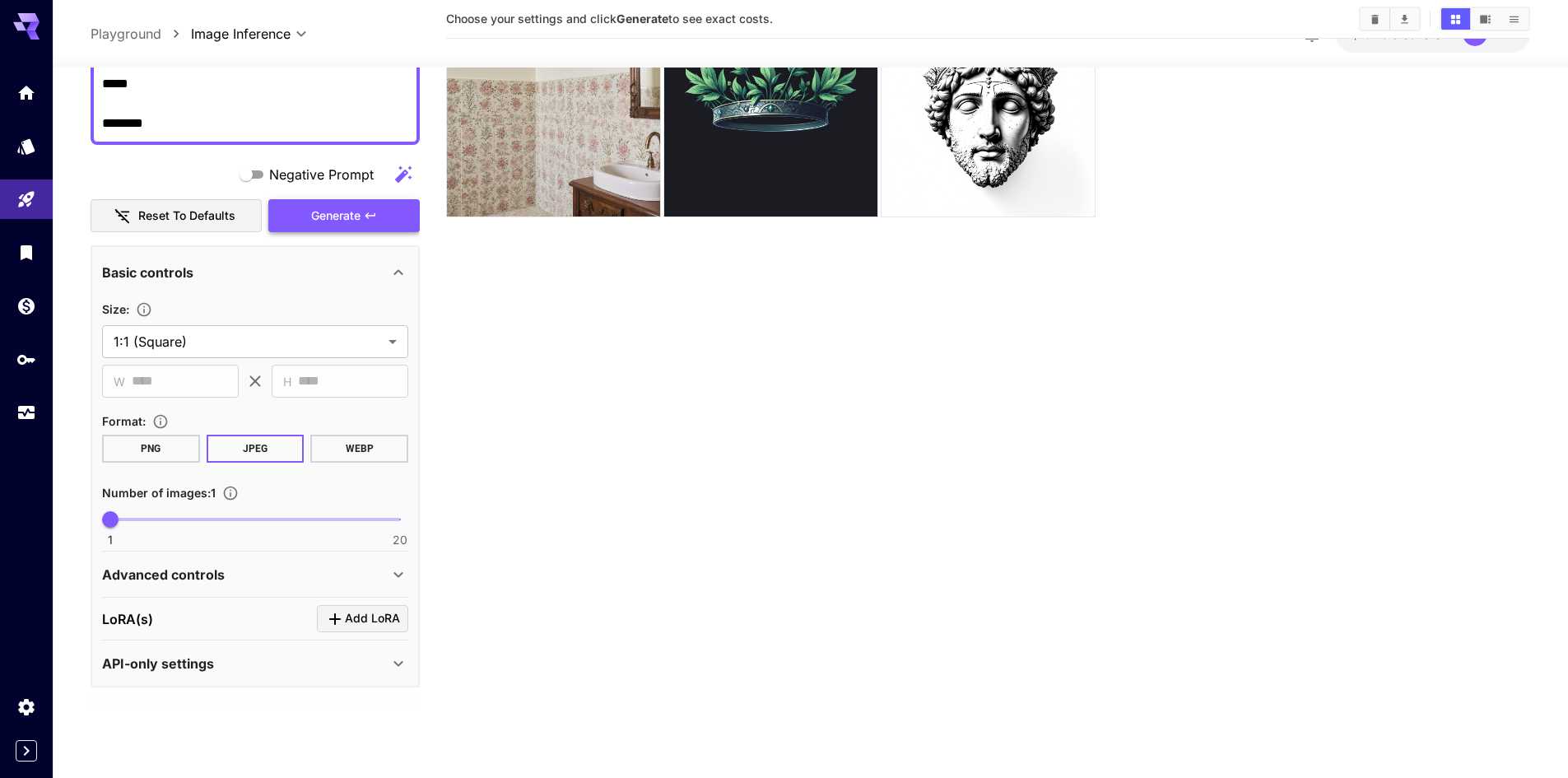
click at [409, 208] on button "Generate" at bounding box center [344, 215] width 152 height 34
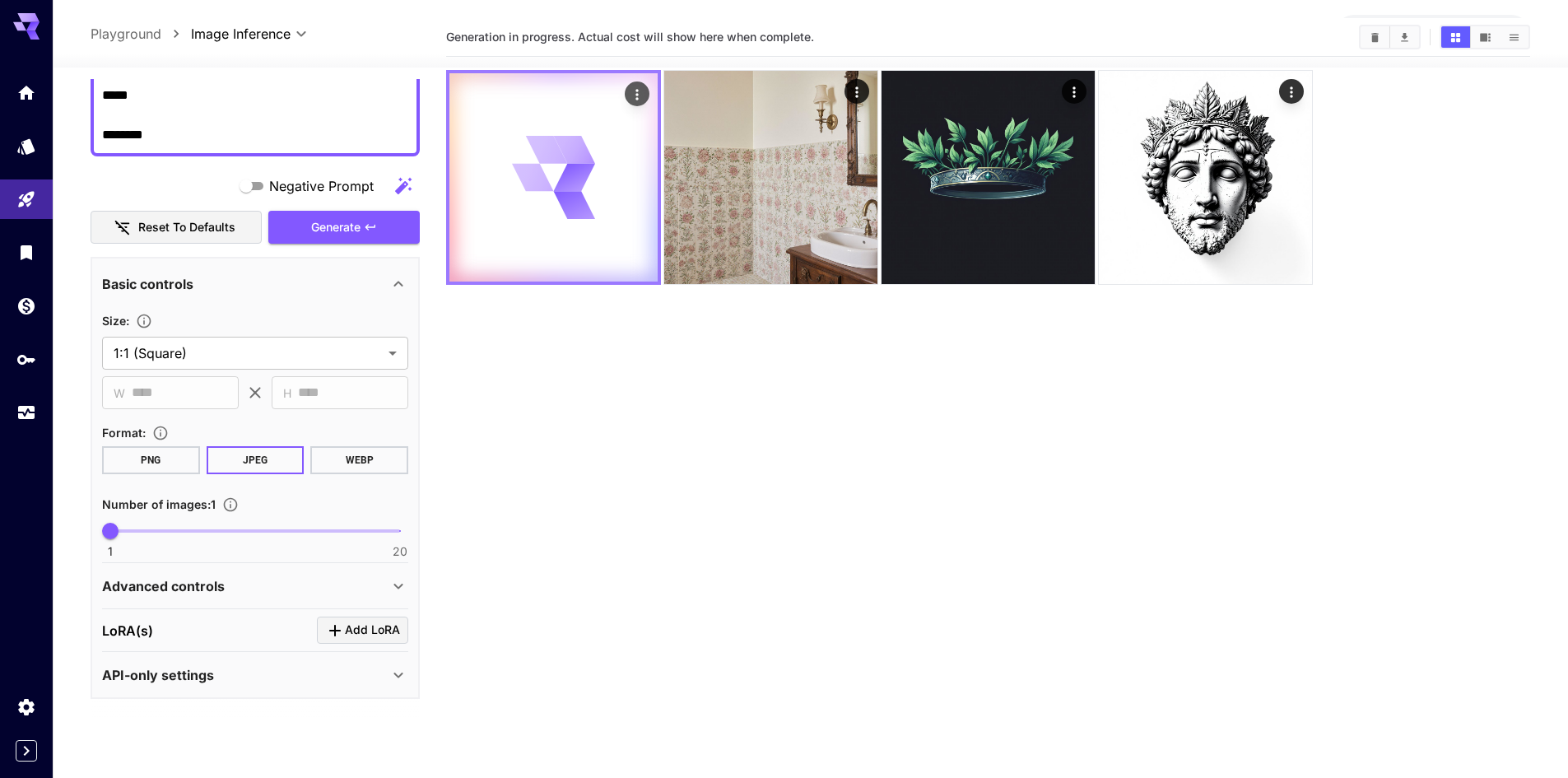
scroll to position [0, 0]
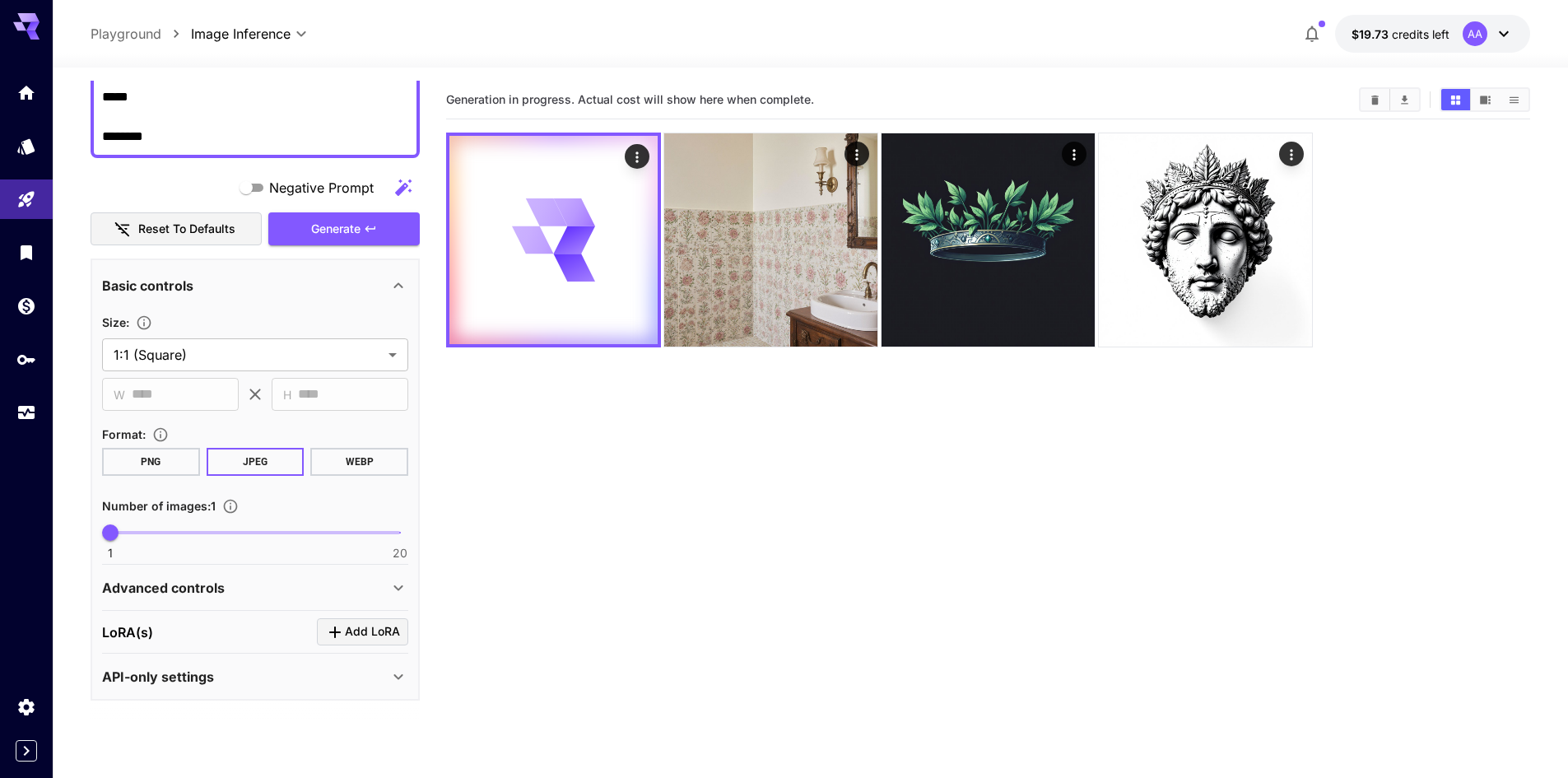
click at [801, 459] on section "Generation in progress. Actual cost will show here when complete." at bounding box center [989, 469] width 1084 height 778
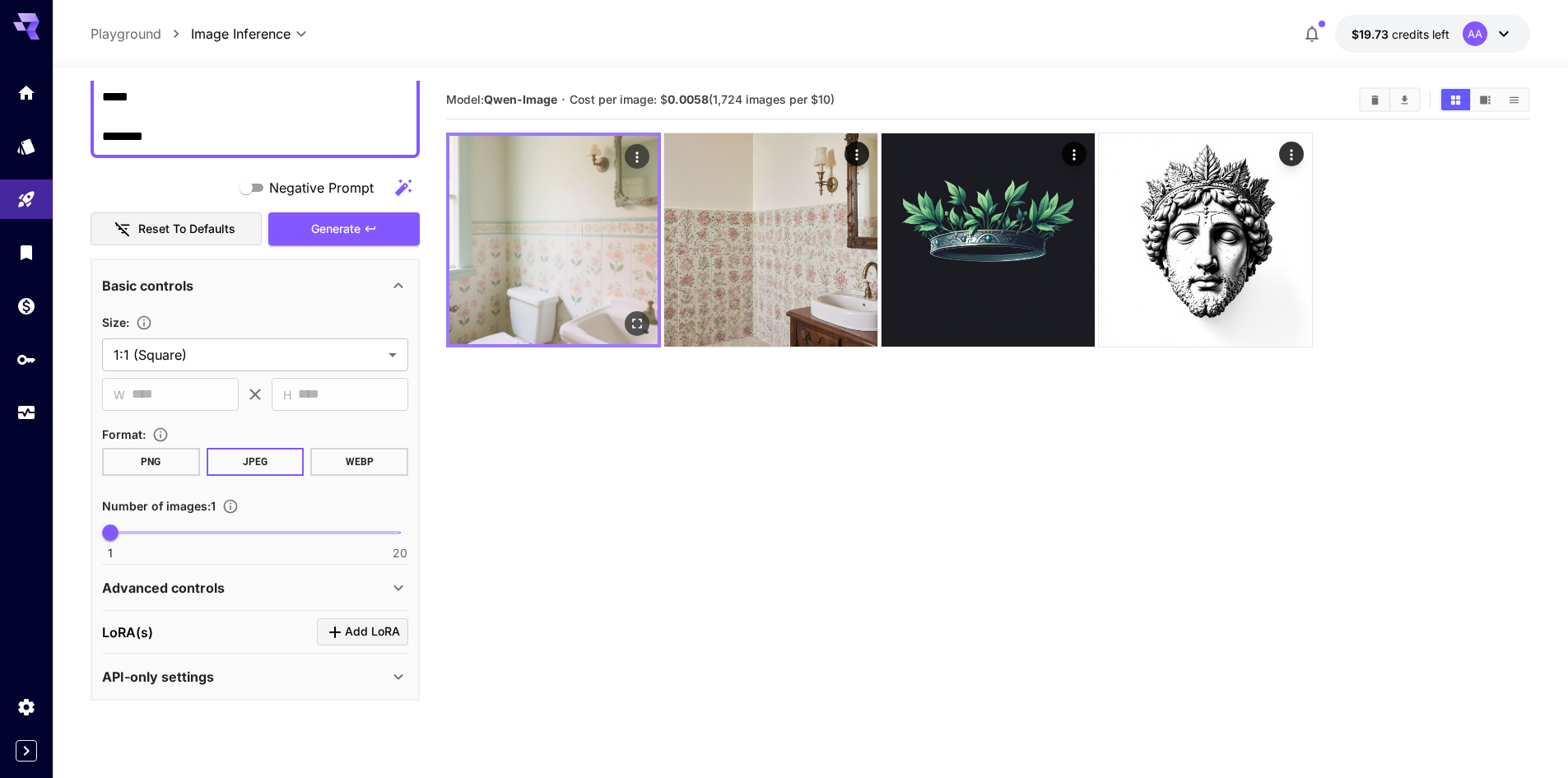
click at [547, 289] on img at bounding box center [553, 240] width 208 height 208
click at [569, 270] on img at bounding box center [553, 240] width 208 height 208
click at [586, 343] on img at bounding box center [553, 240] width 208 height 208
click at [573, 304] on img at bounding box center [553, 240] width 208 height 208
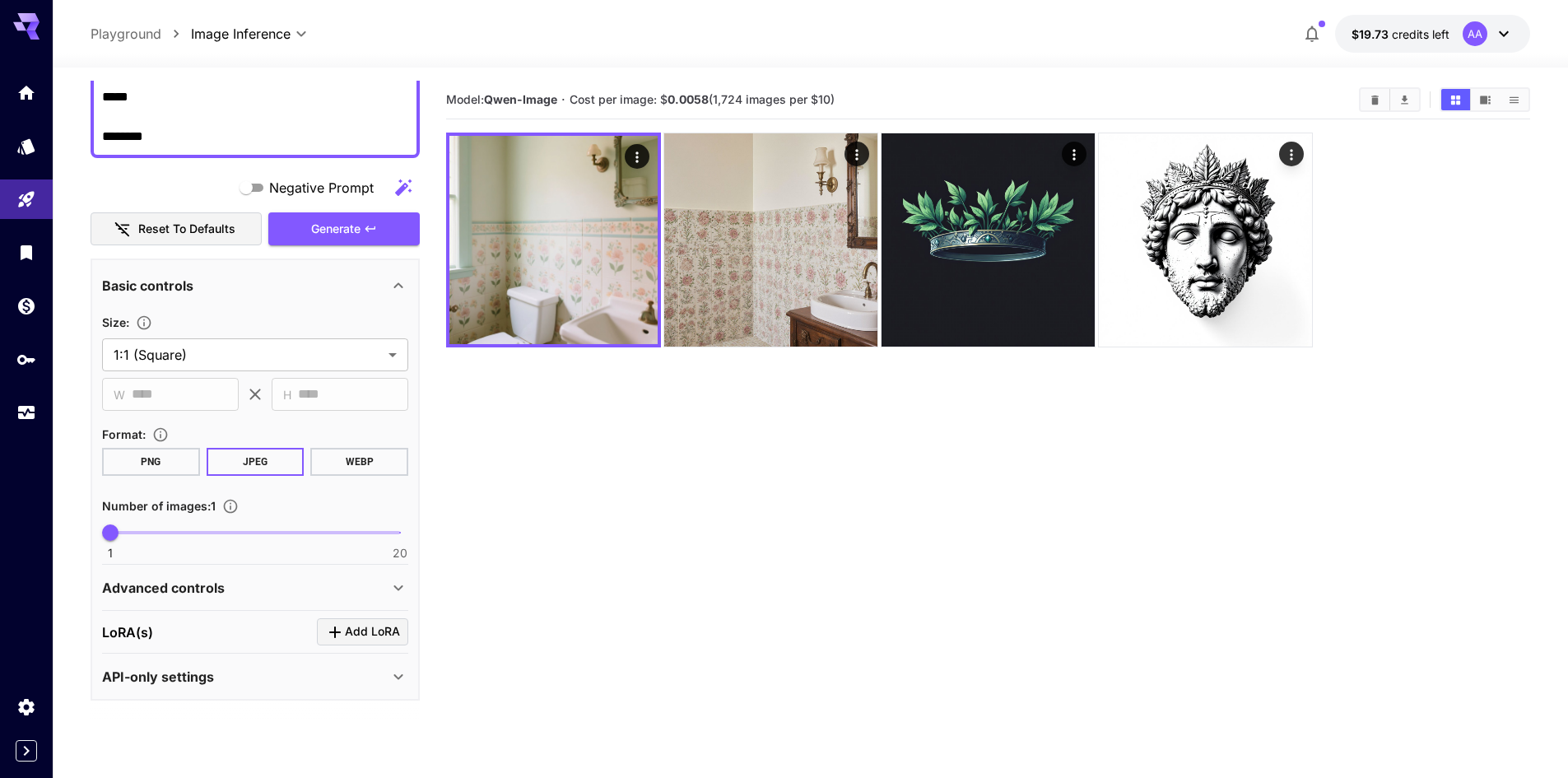
click at [598, 665] on section "Model: [PERSON_NAME]-Image · Cost per image: $ 0.0058 (1,724 images per $10)" at bounding box center [989, 469] width 1084 height 778
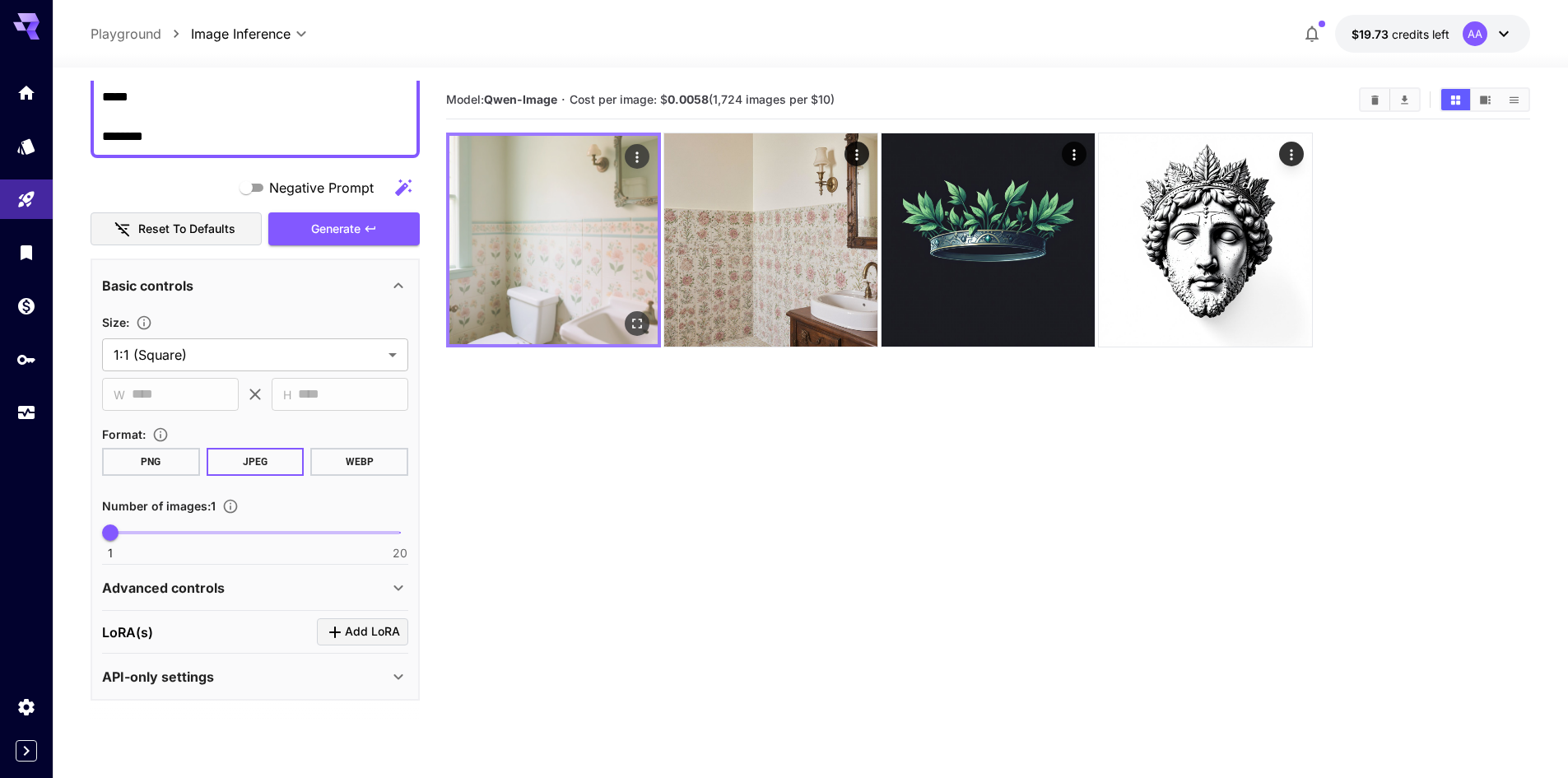
click at [529, 340] on img at bounding box center [553, 240] width 208 height 208
click at [540, 304] on img at bounding box center [553, 240] width 208 height 208
click at [625, 321] on button "Open in fullscreen" at bounding box center [637, 323] width 24 height 24
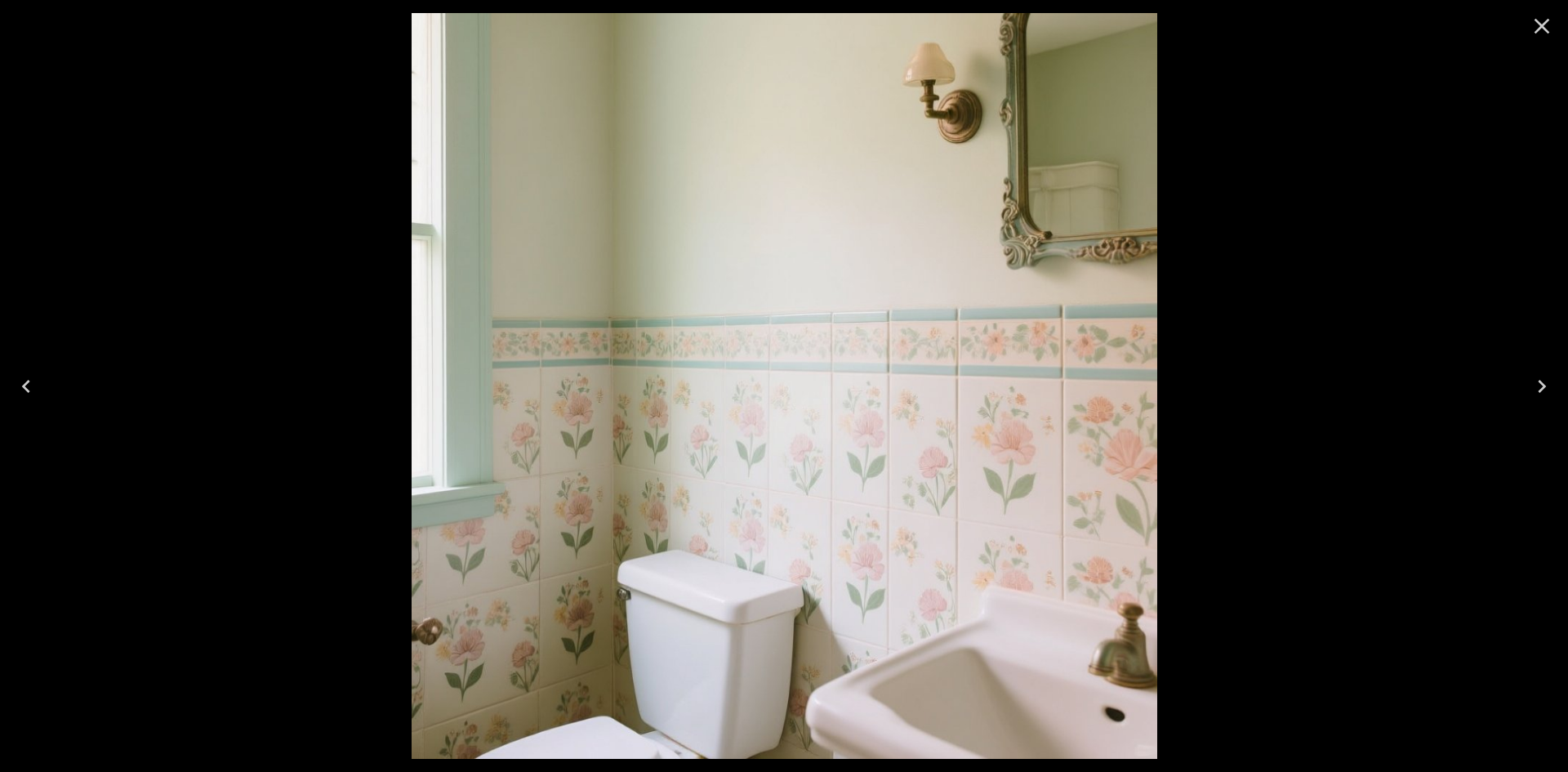
click at [1546, 16] on icon "Close" at bounding box center [1542, 26] width 26 height 26
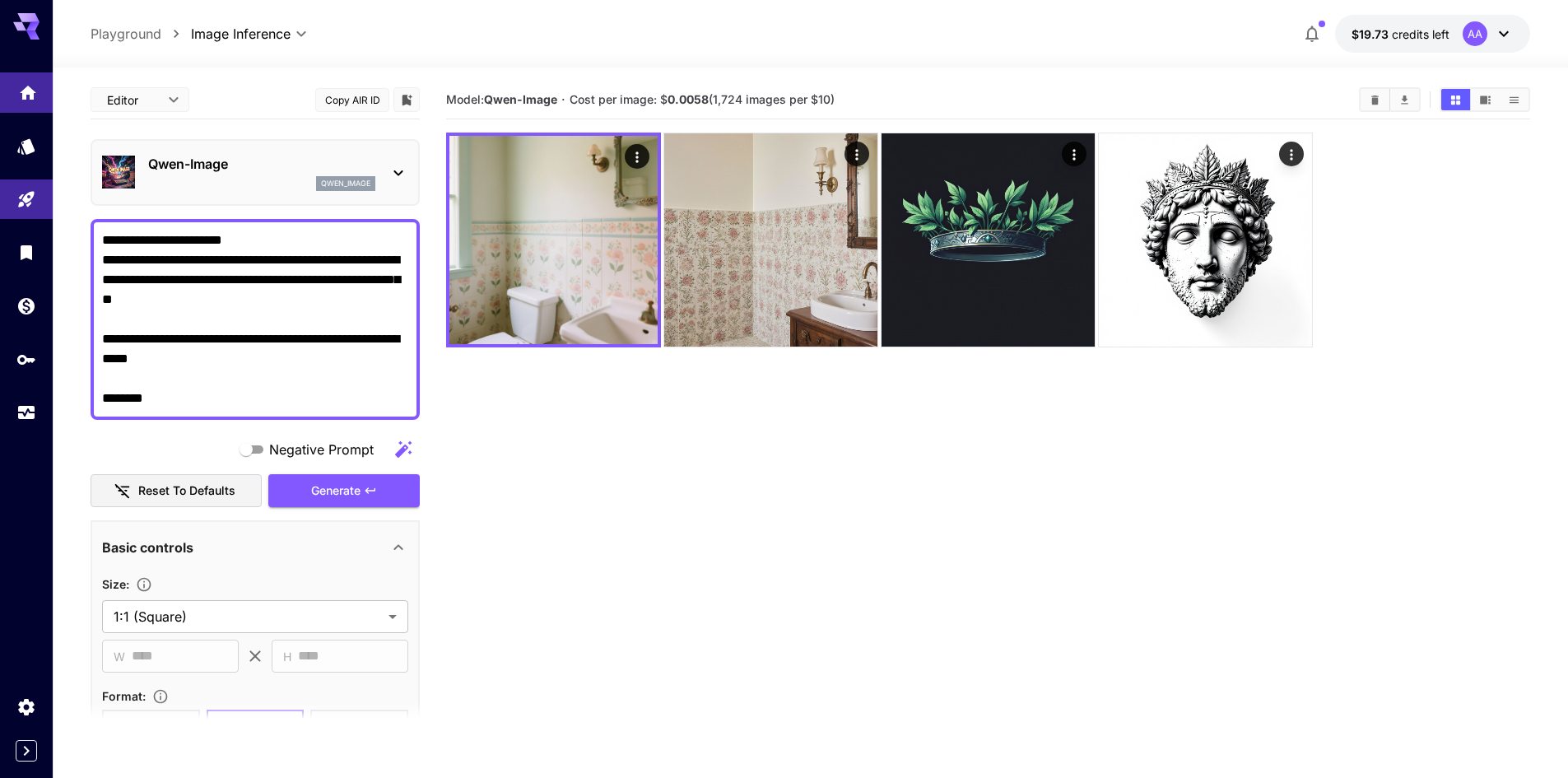
click at [21, 86] on icon "Home" at bounding box center [27, 88] width 20 height 20
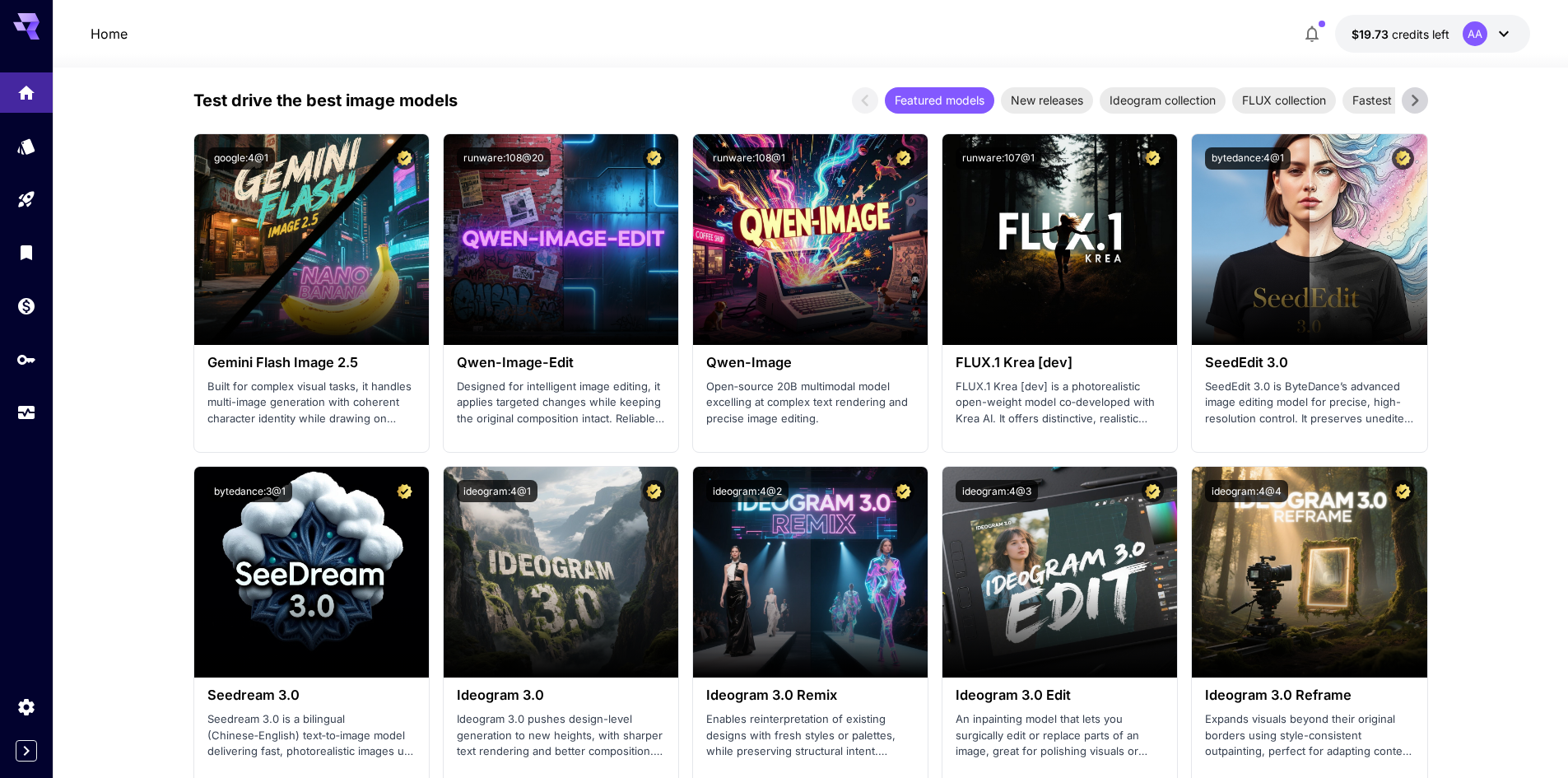
scroll to position [1729, 0]
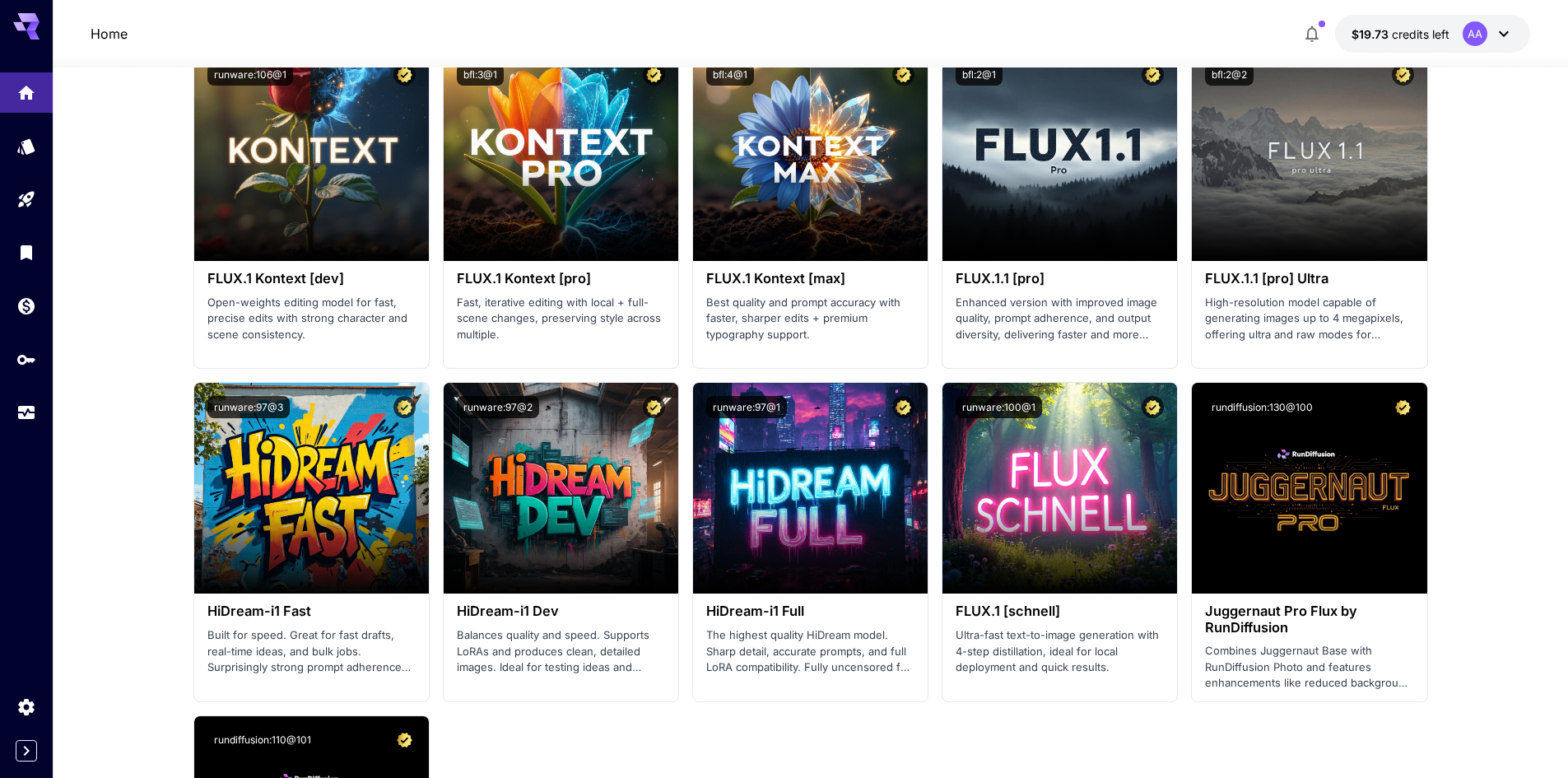
scroll to position [2964, 0]
